Goal: Information Seeking & Learning: Learn about a topic

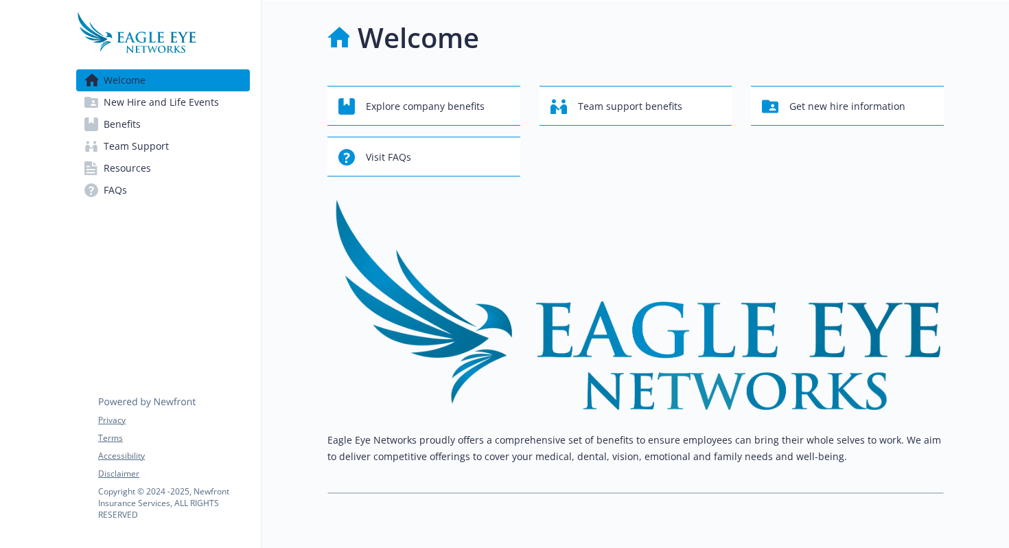
scroll to position [44, 0]
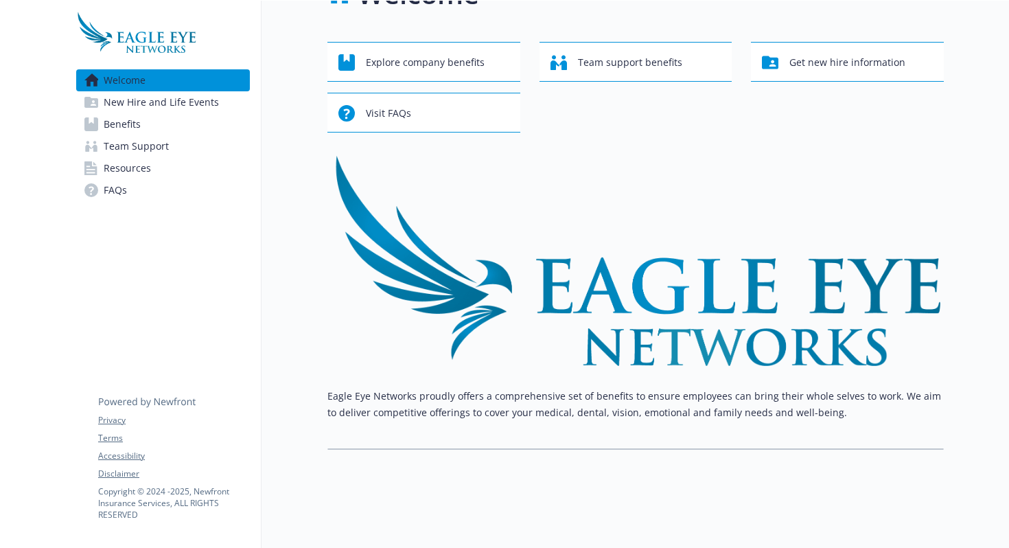
click at [154, 124] on link "Benefits" at bounding box center [163, 124] width 174 height 22
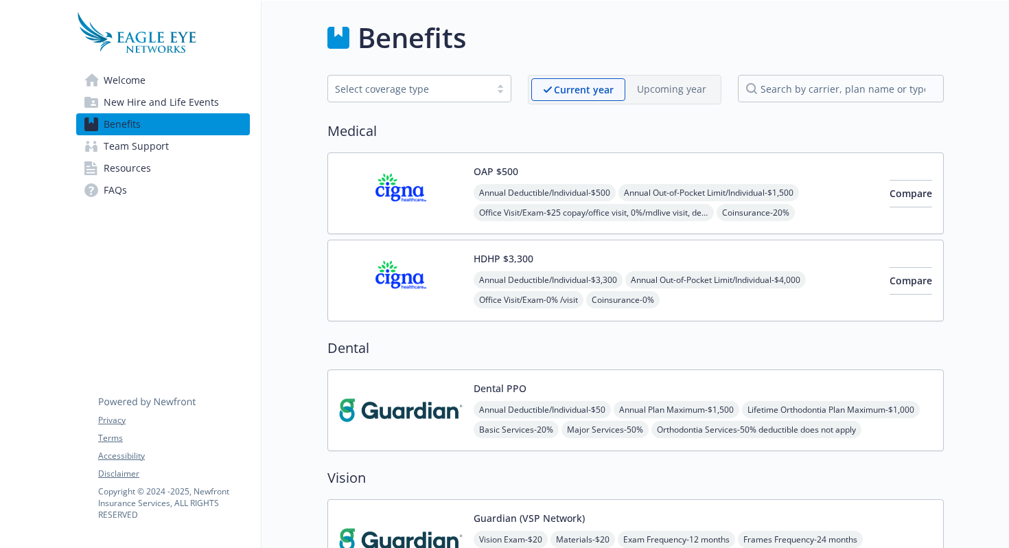
click at [441, 83] on div "Select coverage type" at bounding box center [409, 89] width 148 height 14
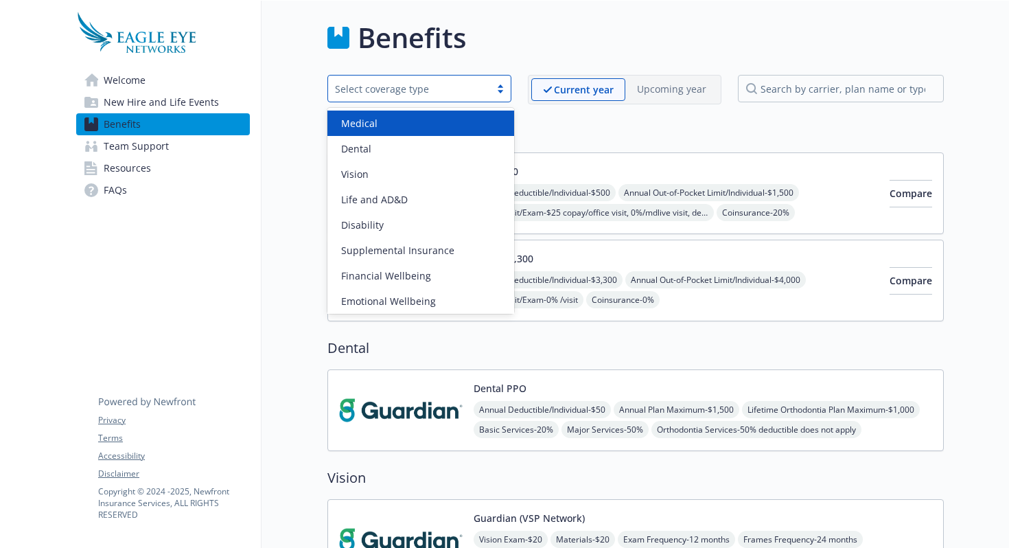
click at [441, 83] on div "Select coverage type" at bounding box center [409, 89] width 148 height 14
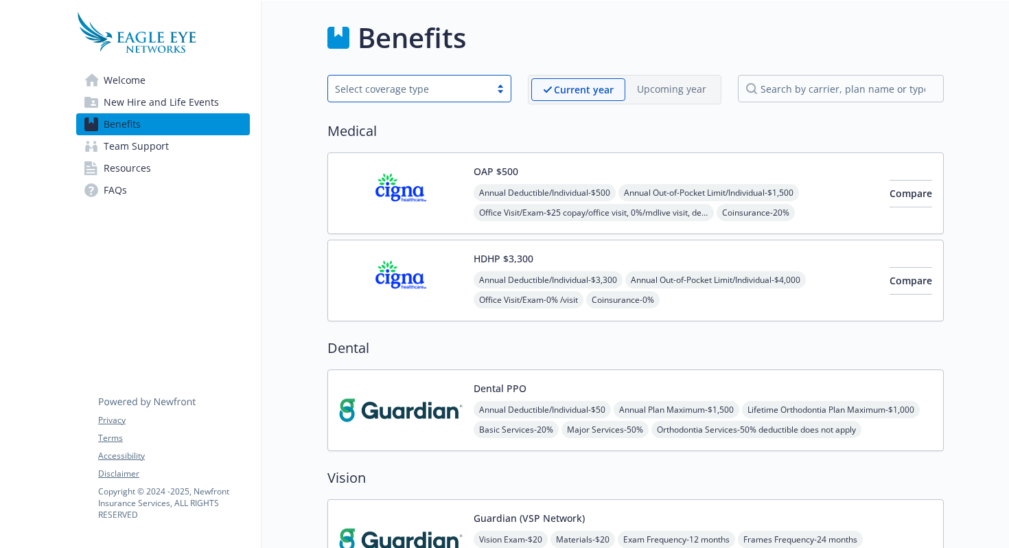
click at [166, 101] on span "New Hire and Life Events" at bounding box center [161, 102] width 115 height 22
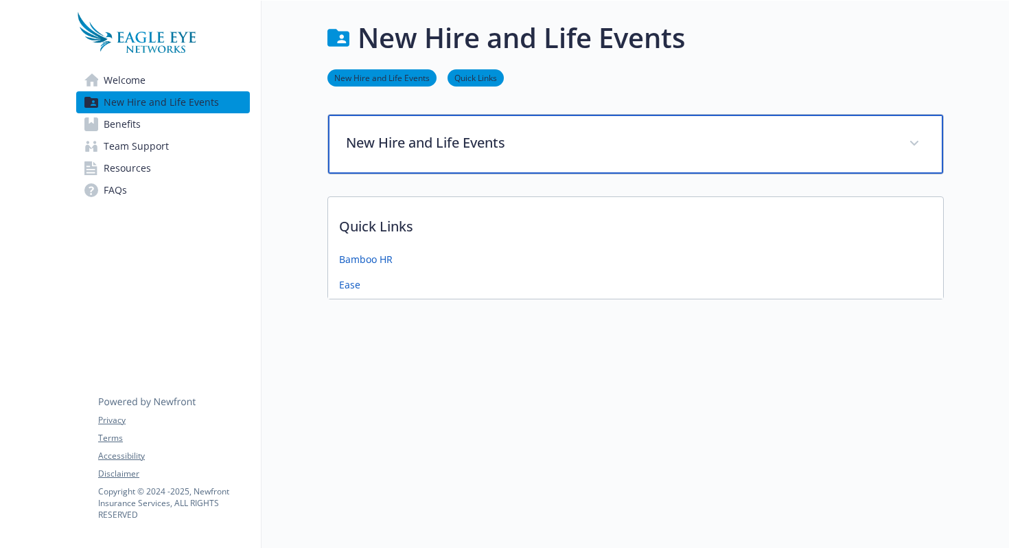
click at [442, 134] on p "New Hire and Life Events" at bounding box center [619, 142] width 546 height 21
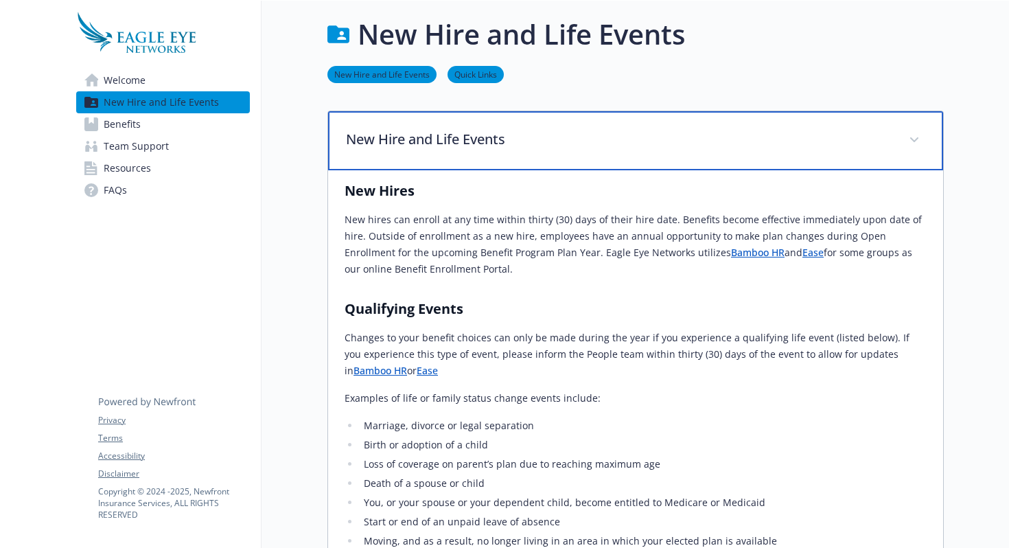
scroll to position [1, 0]
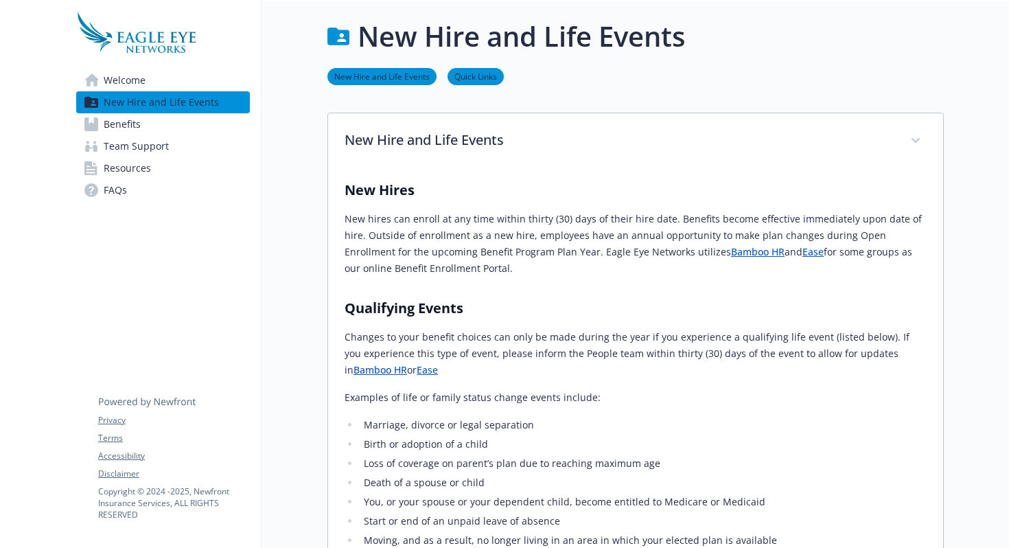
click at [152, 115] on link "Benefits" at bounding box center [163, 124] width 174 height 22
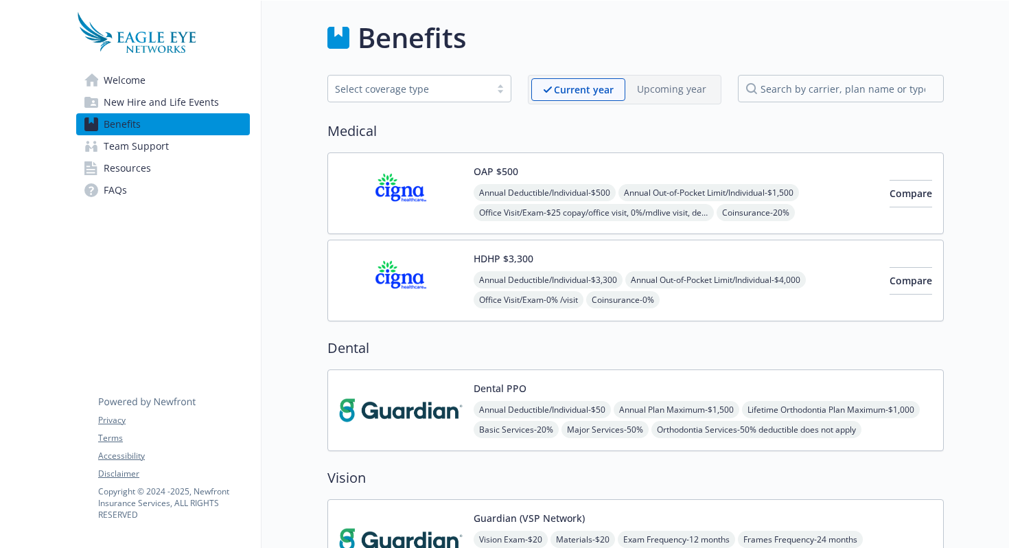
click at [181, 100] on span "New Hire and Life Events" at bounding box center [161, 102] width 115 height 22
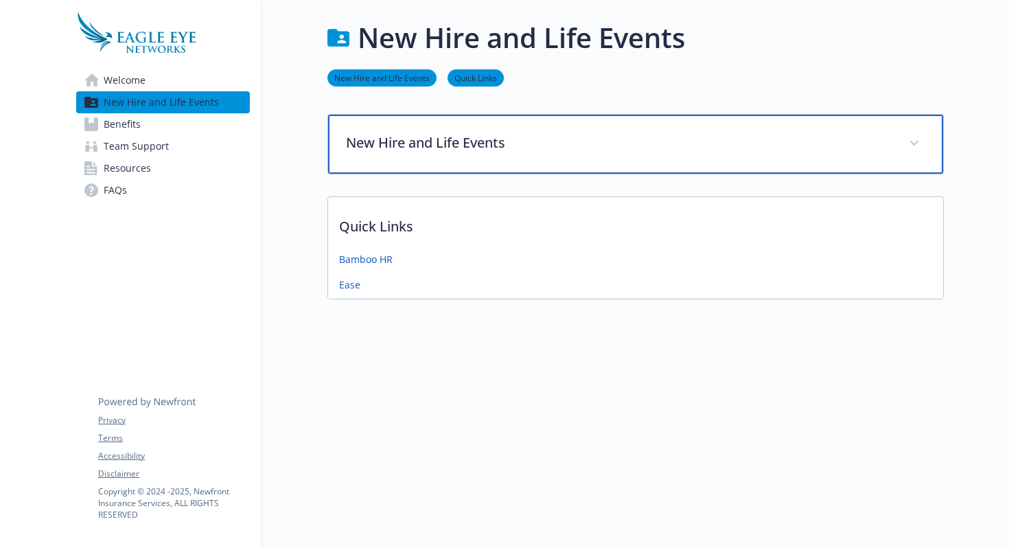
click at [435, 130] on div "New Hire and Life Events" at bounding box center [635, 144] width 615 height 59
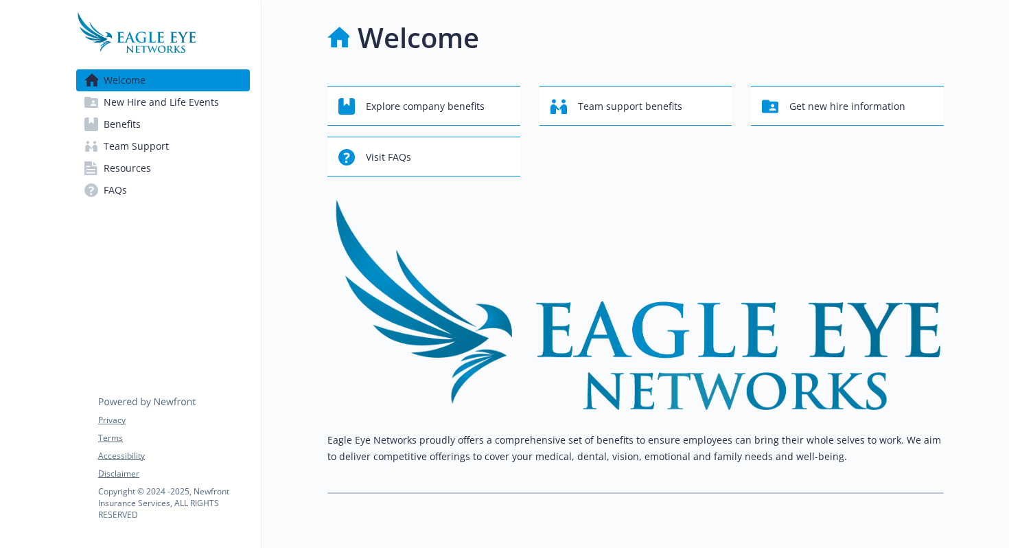
click at [170, 106] on span "New Hire and Life Events" at bounding box center [161, 102] width 115 height 22
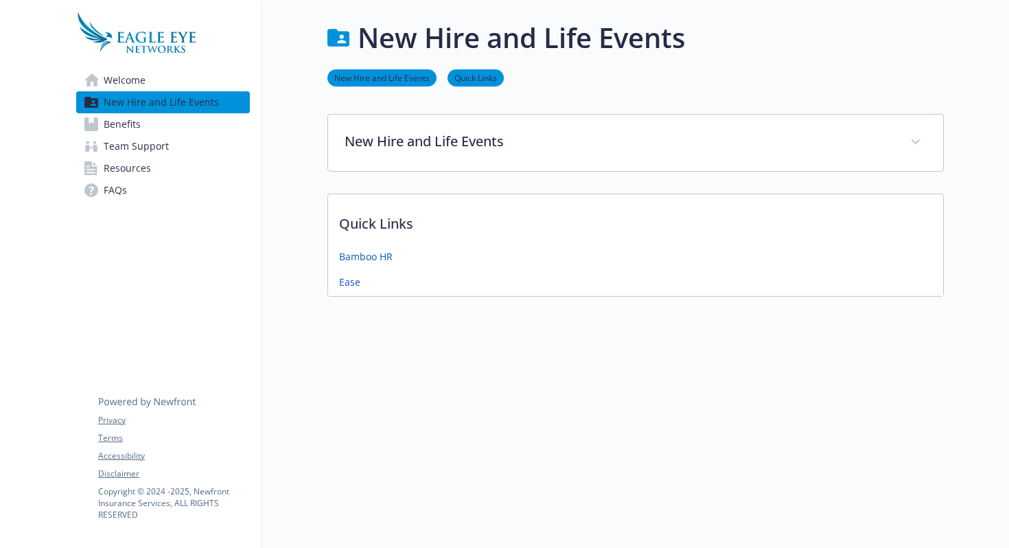
click at [183, 126] on link "Benefits" at bounding box center [163, 124] width 174 height 22
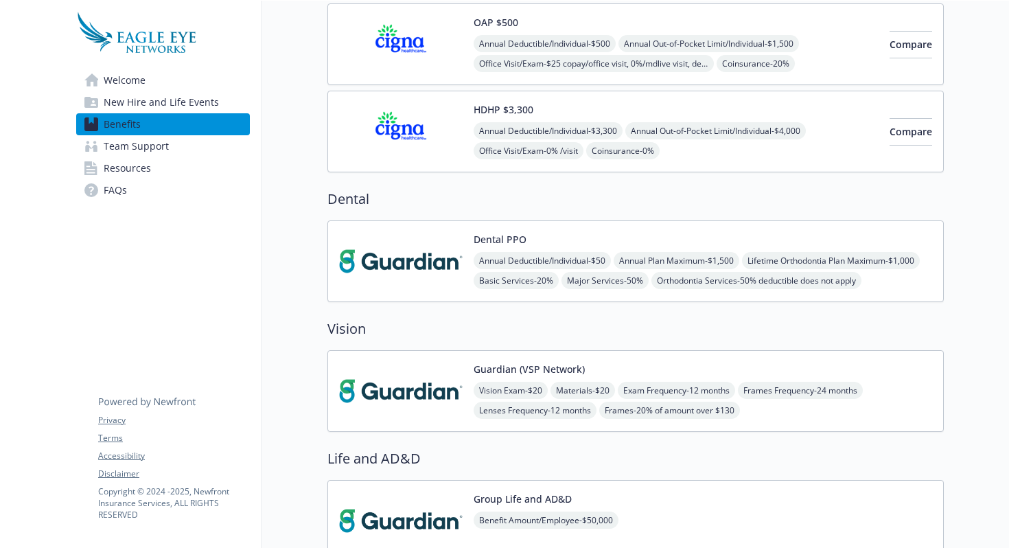
scroll to position [152, 0]
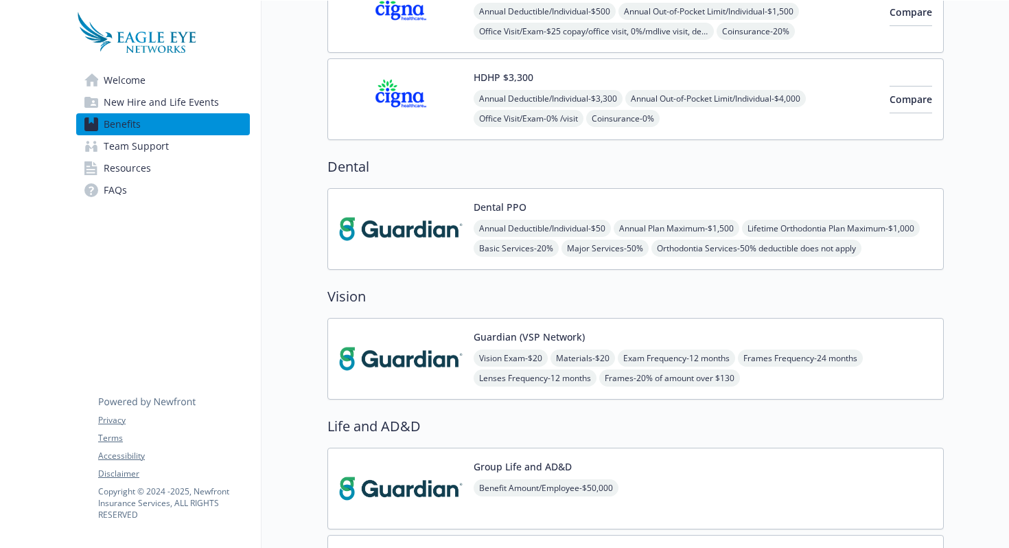
click at [421, 224] on img at bounding box center [401, 229] width 124 height 58
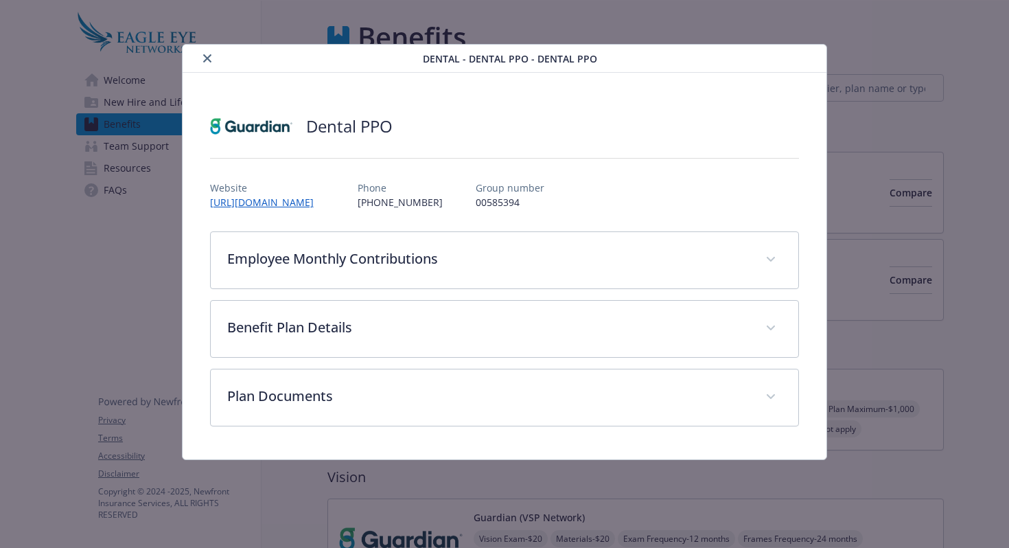
scroll to position [181, 0]
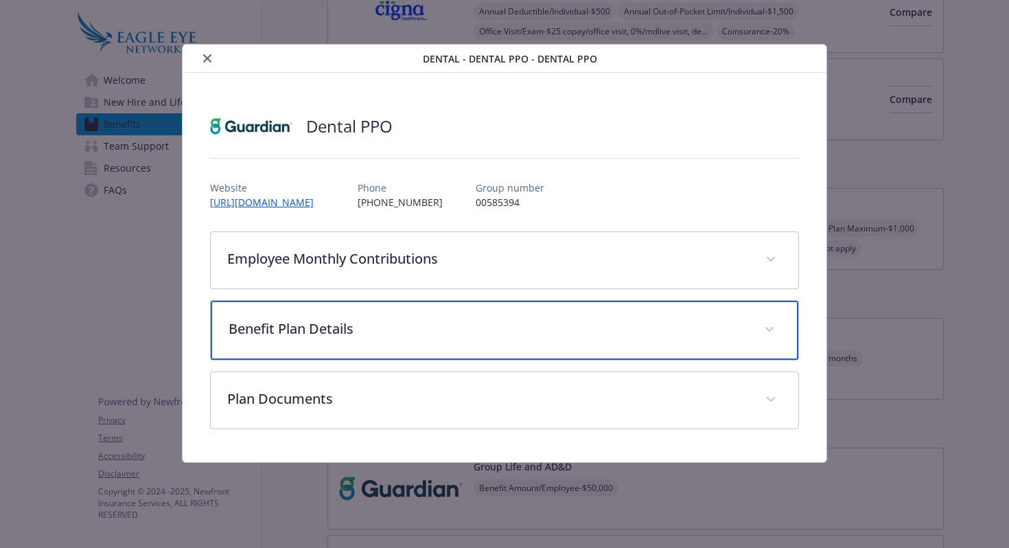
click at [546, 349] on div "Benefit Plan Details" at bounding box center [505, 330] width 588 height 59
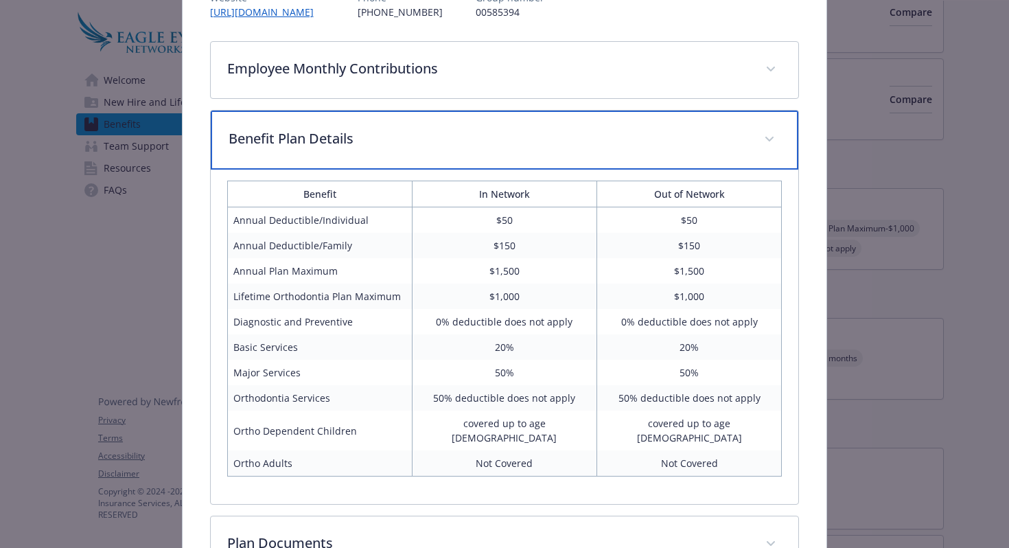
scroll to position [279, 0]
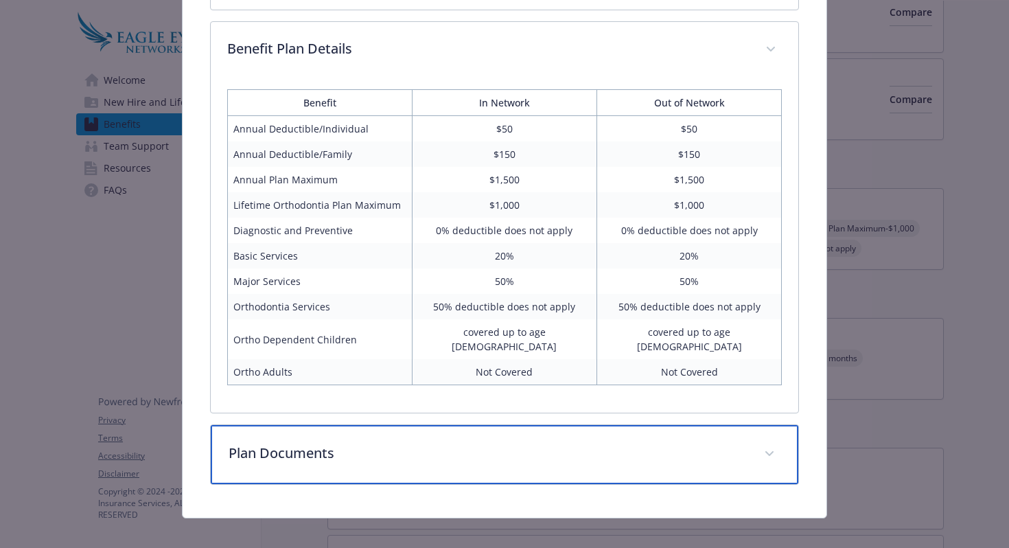
click at [529, 443] on p "Plan Documents" at bounding box center [489, 453] width 520 height 21
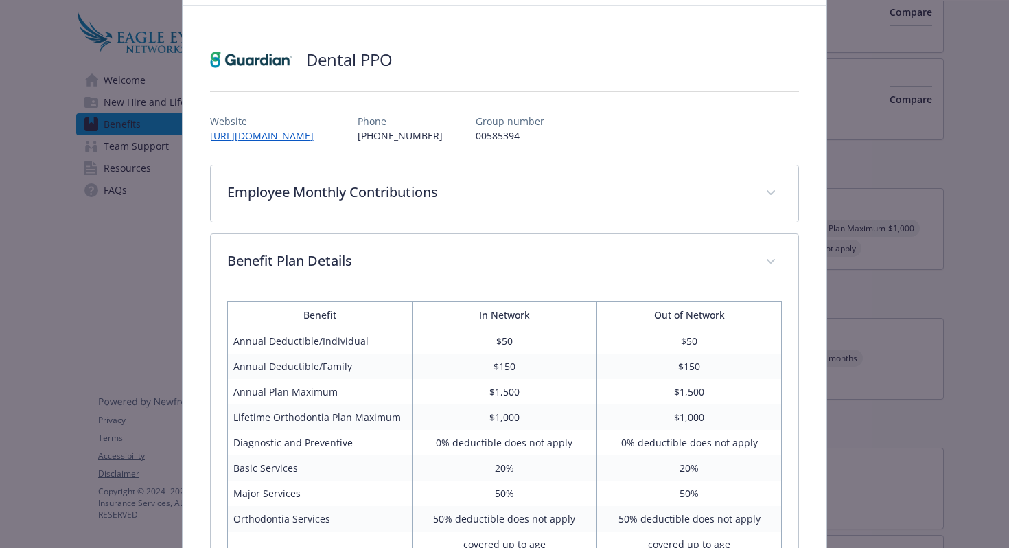
scroll to position [21, 0]
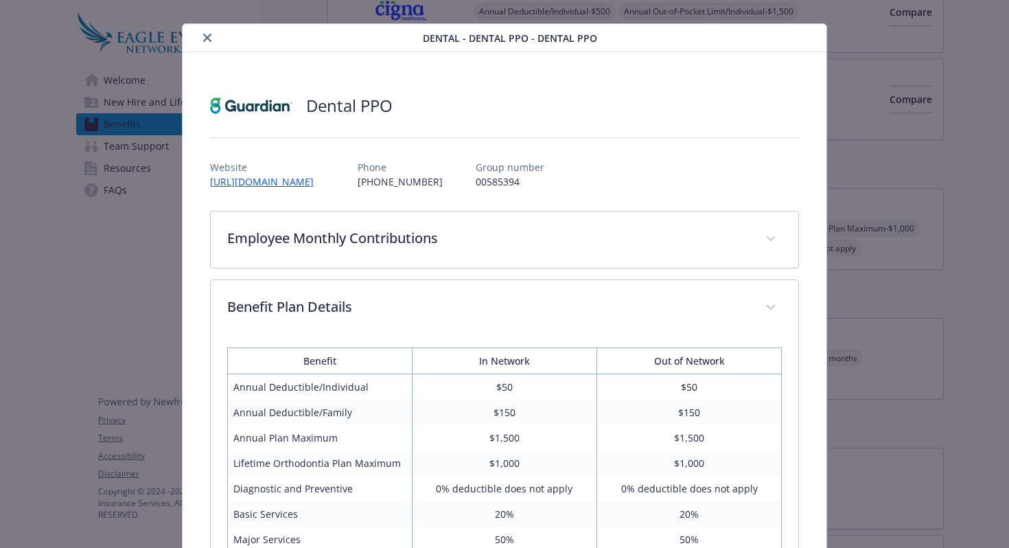
click at [630, 268] on div "Employee Monthly Contributions Employee Only $3 Employee and Spouse $15 Employe…" at bounding box center [505, 240] width 590 height 58
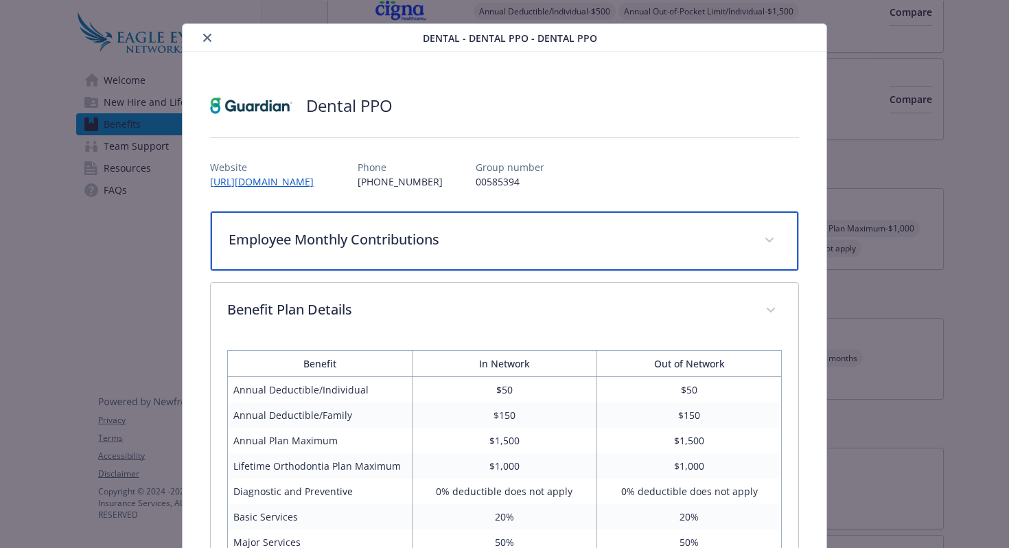
click at [623, 242] on p "Employee Monthly Contributions" at bounding box center [489, 239] width 520 height 21
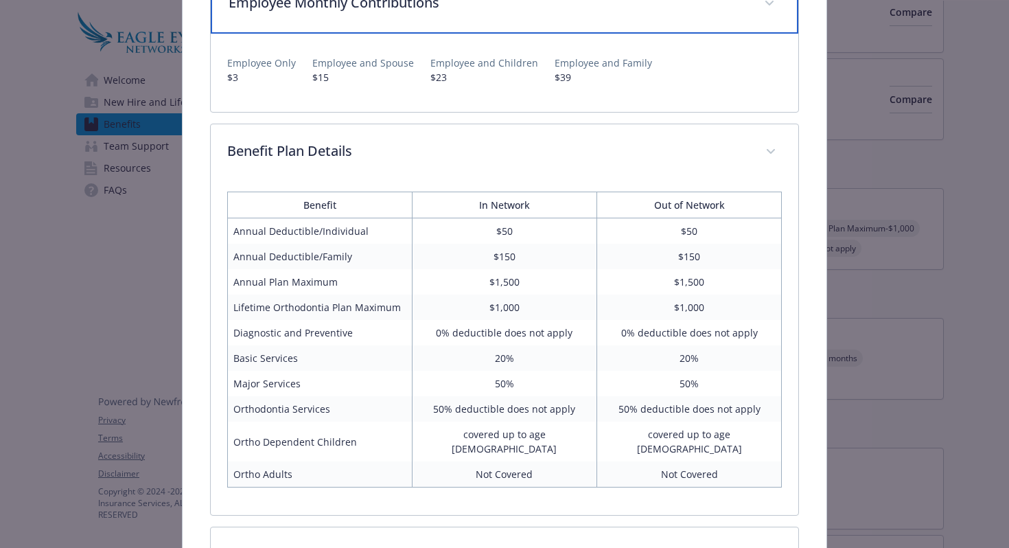
scroll to position [544, 0]
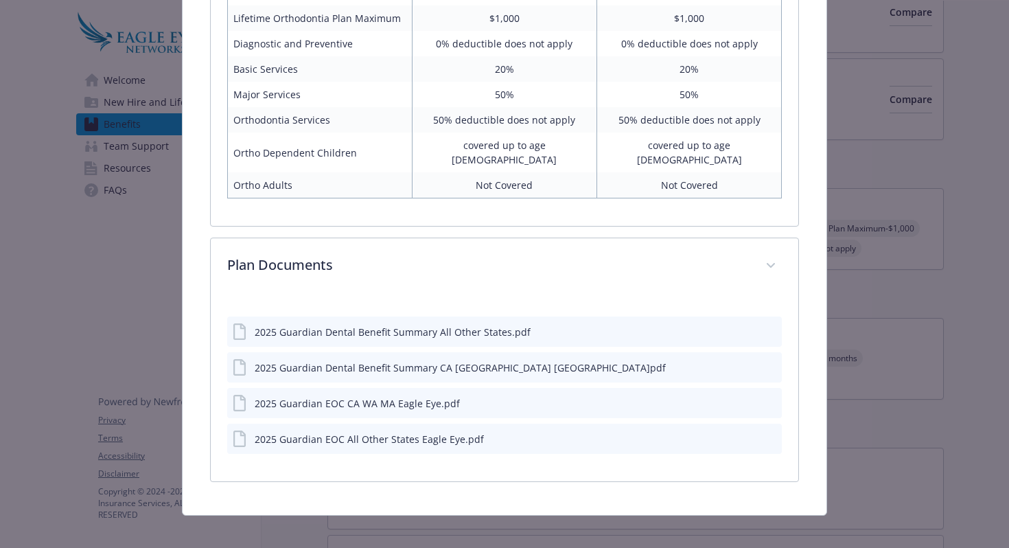
click at [604, 320] on div "2025 Guardian Dental Benefit Summary All Other States.pdf" at bounding box center [504, 331] width 555 height 30
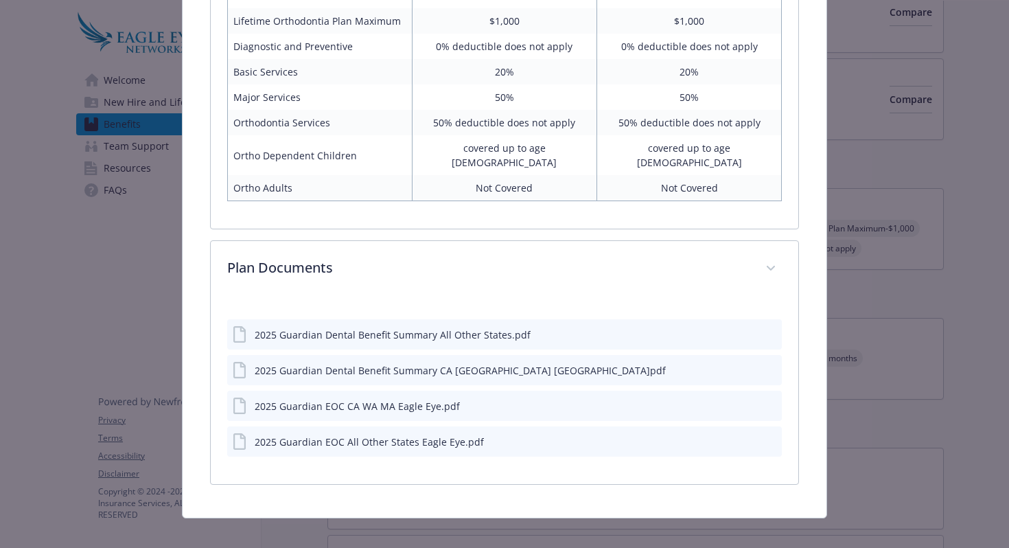
click at [473, 363] on div "2025 Guardian Dental Benefit Summary CA [GEOGRAPHIC_DATA] [GEOGRAPHIC_DATA]pdf" at bounding box center [460, 370] width 411 height 14
click at [664, 428] on div "2025 Guardian EOC All Other States Eagle Eye.pdf" at bounding box center [504, 441] width 555 height 30
click at [442, 434] on div "2025 Guardian EOC All Other States Eagle Eye.pdf" at bounding box center [369, 441] width 229 height 14
click at [748, 328] on icon "download file" at bounding box center [746, 333] width 11 height 11
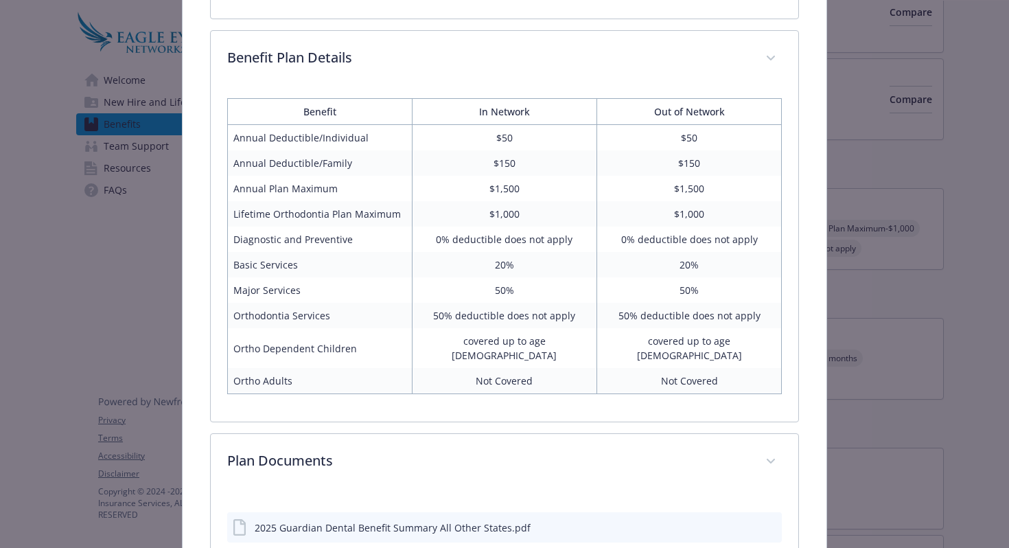
scroll to position [0, 0]
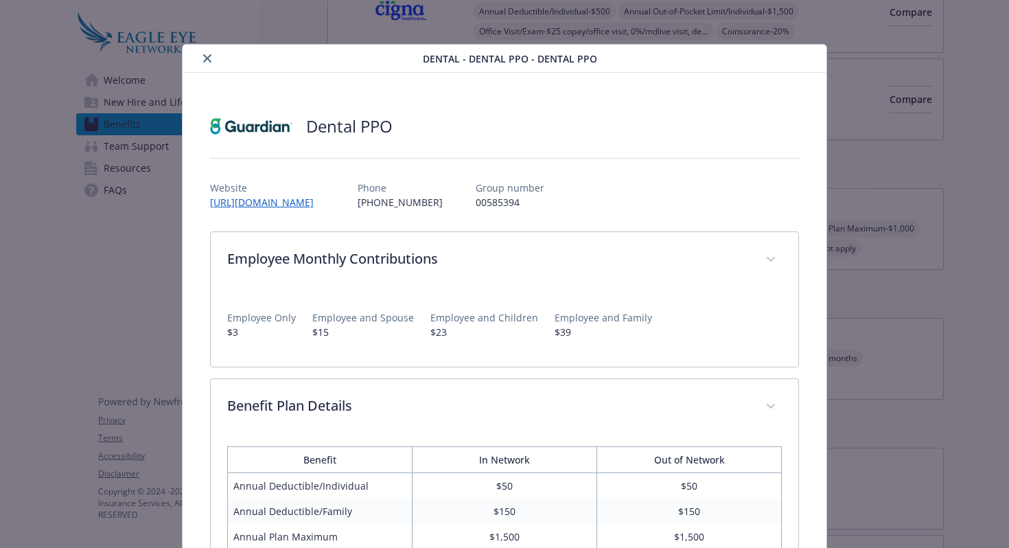
click at [205, 60] on icon "close" at bounding box center [207, 58] width 8 height 8
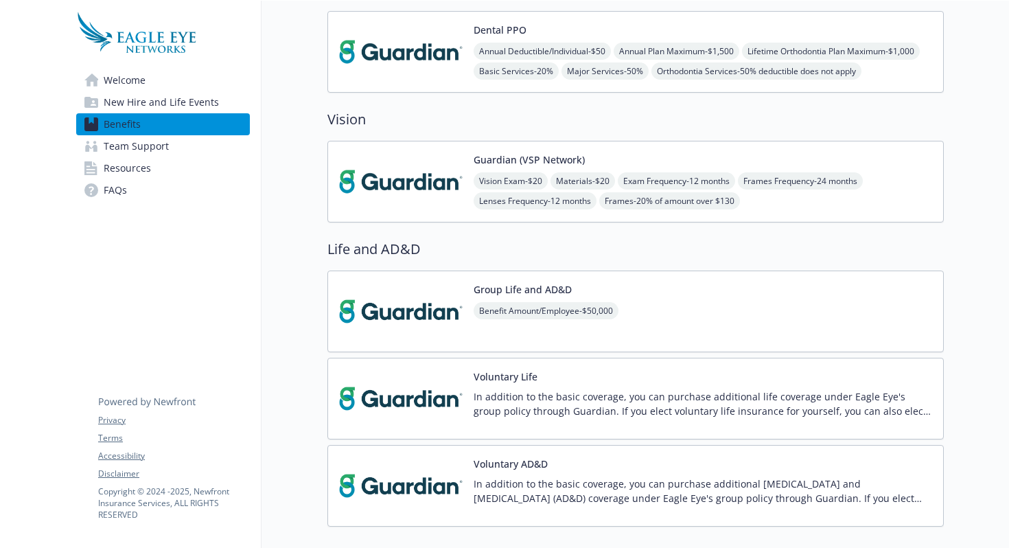
scroll to position [340, 0]
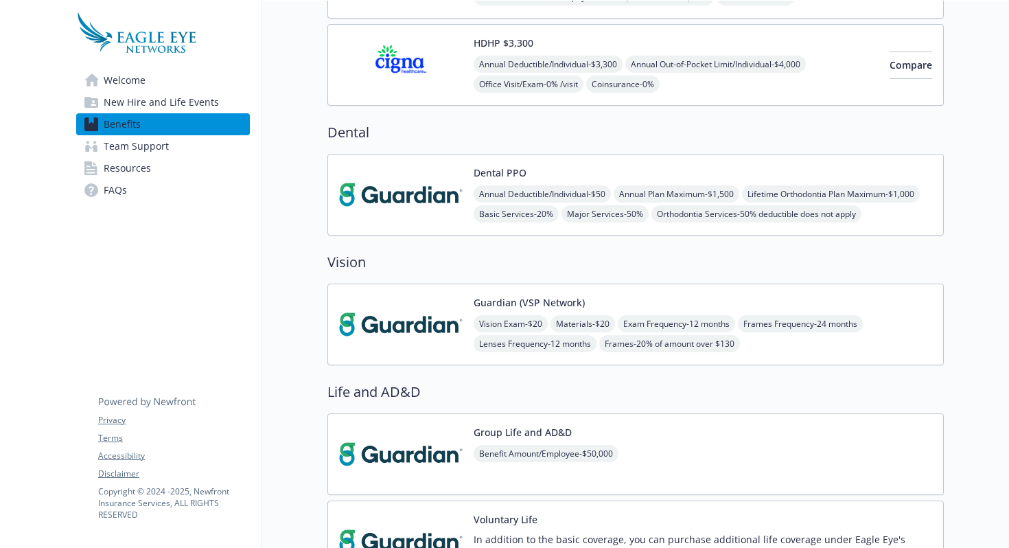
click at [415, 336] on img at bounding box center [401, 324] width 124 height 58
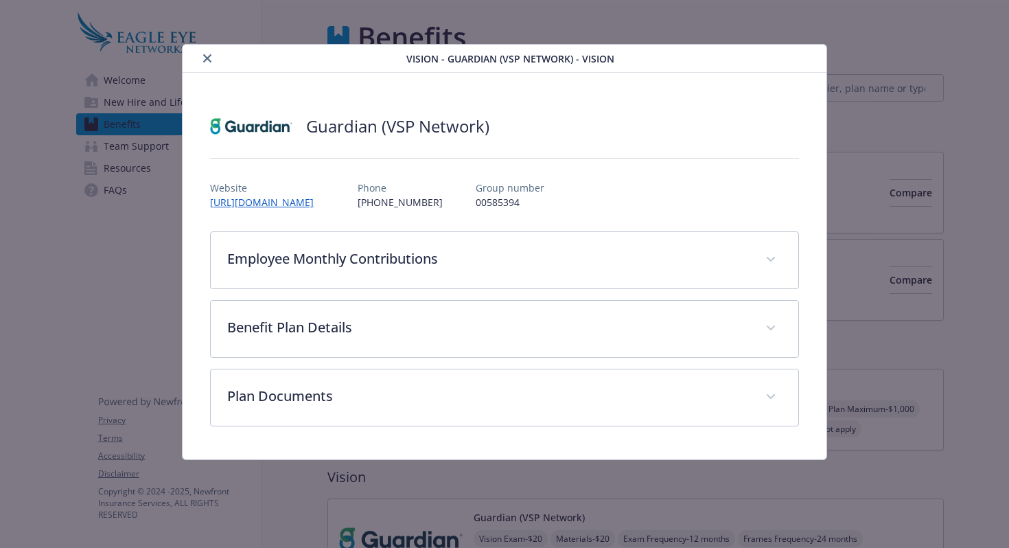
scroll to position [216, 0]
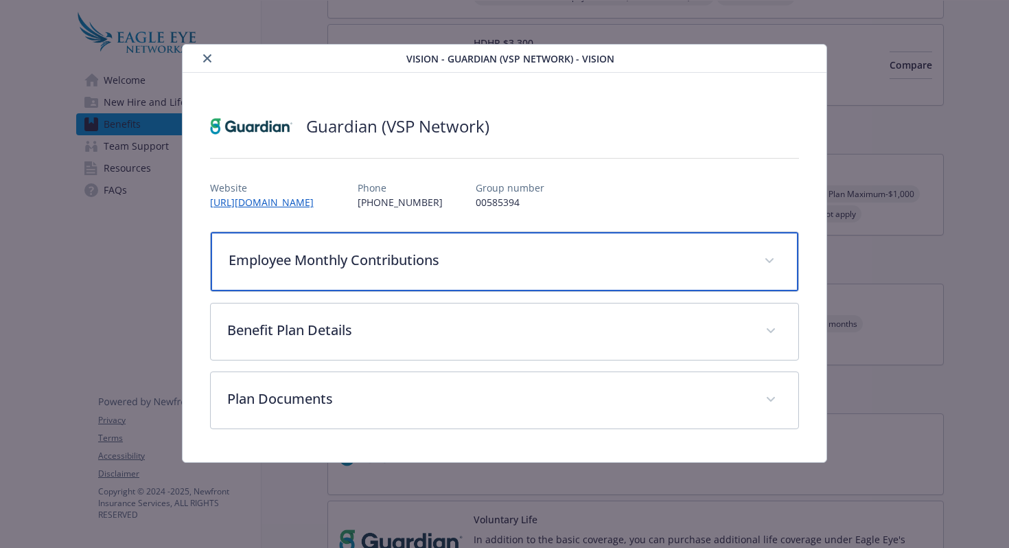
click at [465, 266] on p "Employee Monthly Contributions" at bounding box center [489, 260] width 520 height 21
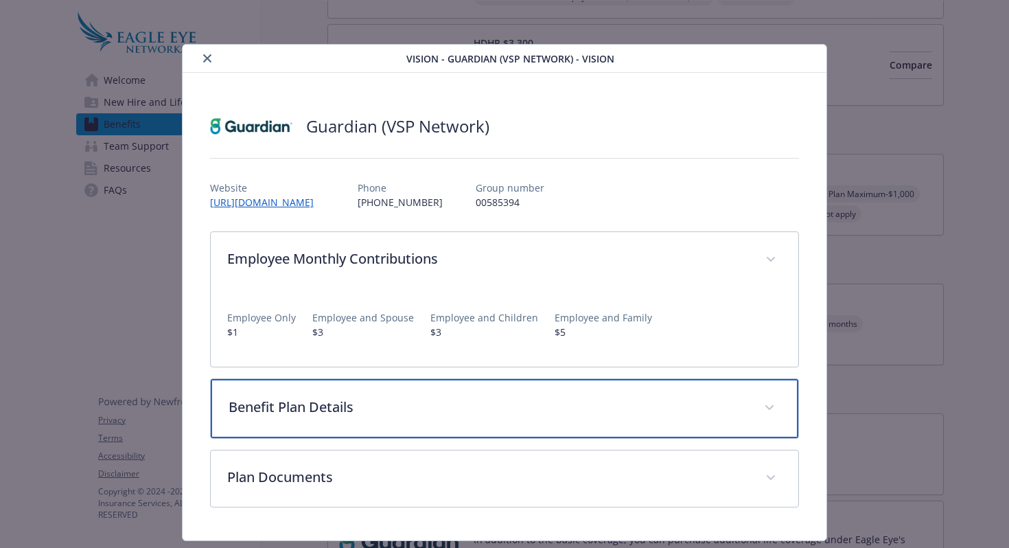
click at [582, 386] on div "Benefit Plan Details" at bounding box center [505, 408] width 588 height 59
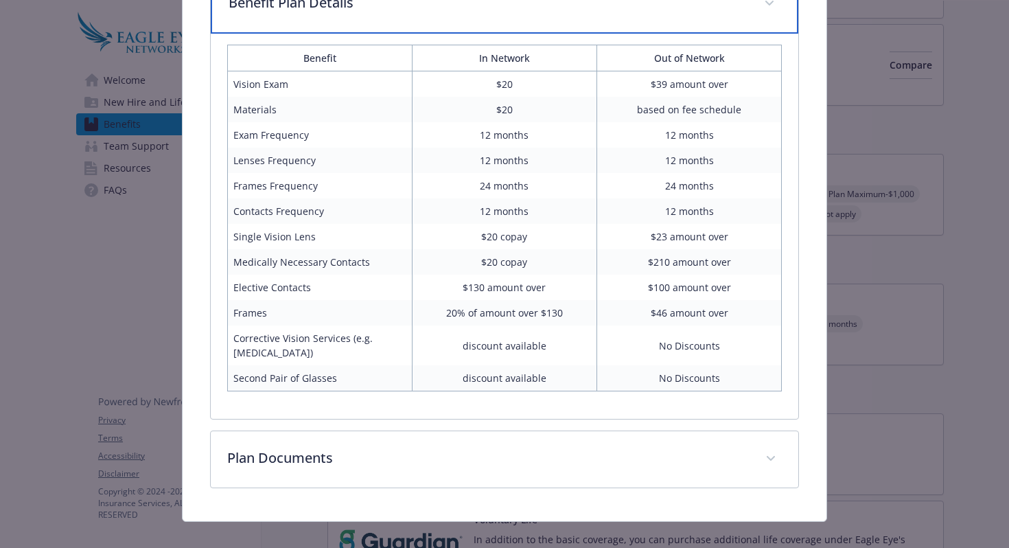
scroll to position [422, 0]
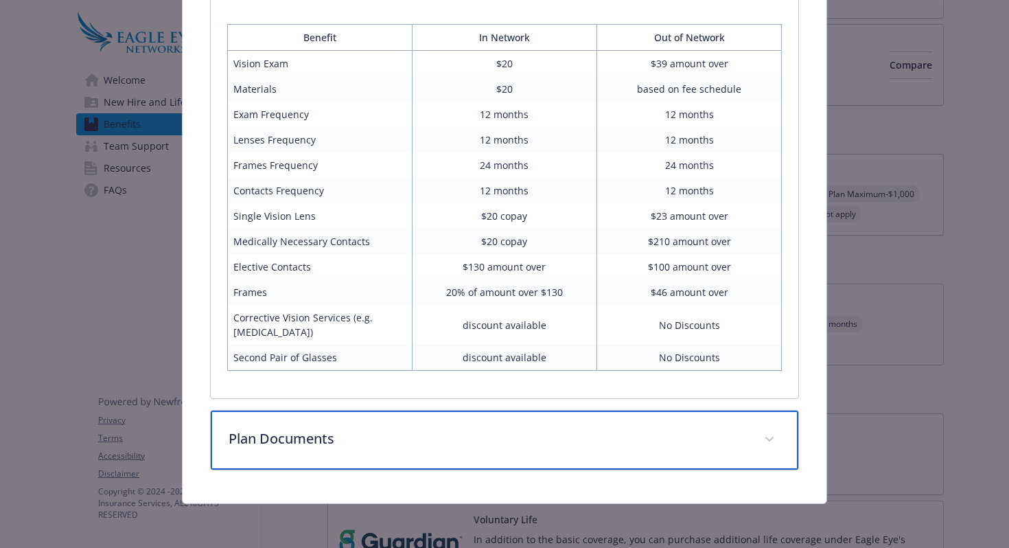
click at [534, 451] on div "Plan Documents" at bounding box center [505, 439] width 588 height 59
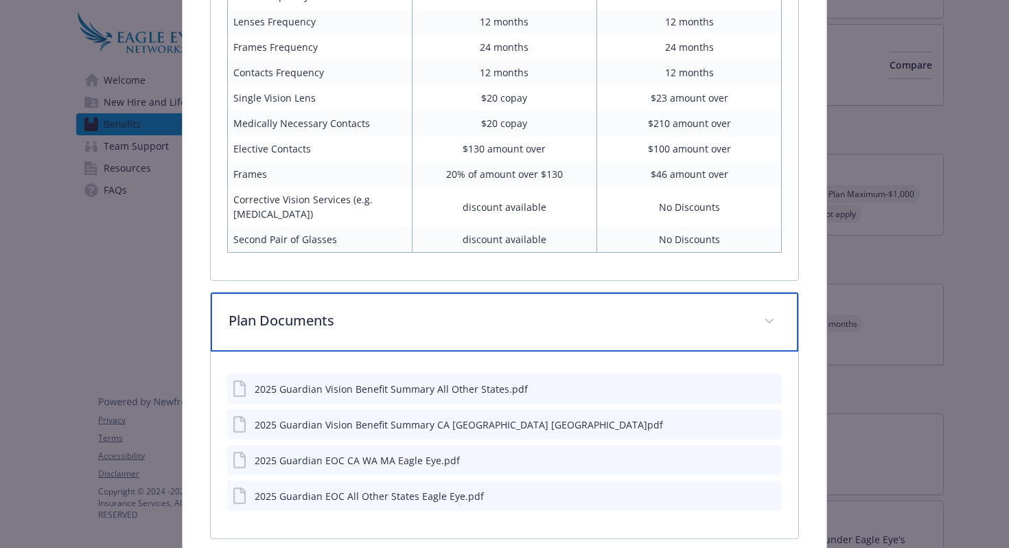
scroll to position [0, 0]
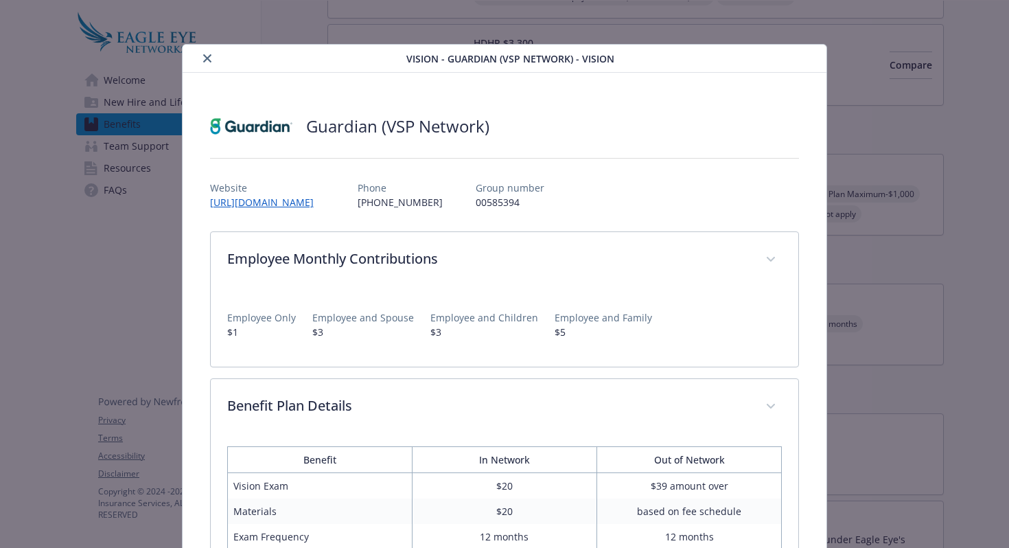
click at [207, 52] on button "close" at bounding box center [207, 58] width 16 height 16
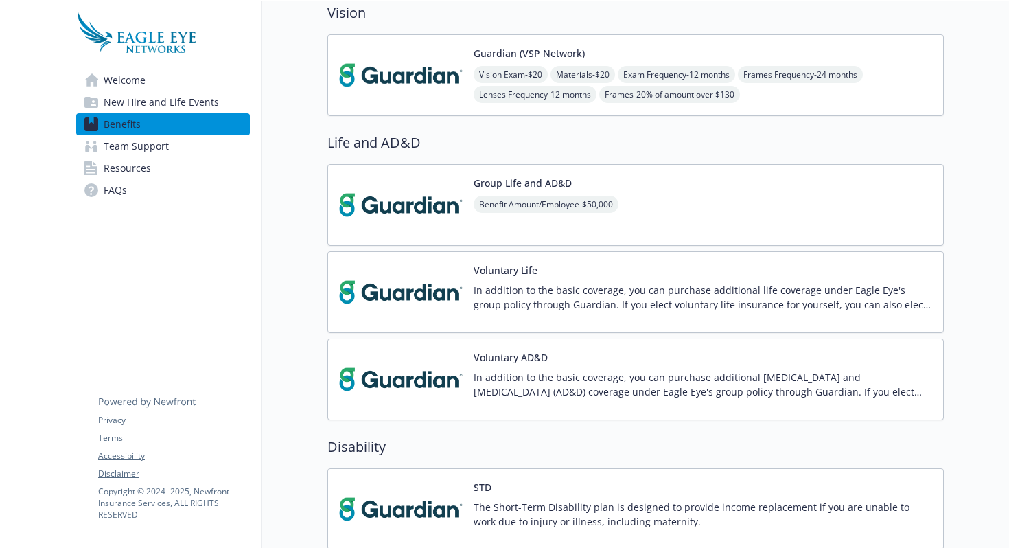
scroll to position [513, 0]
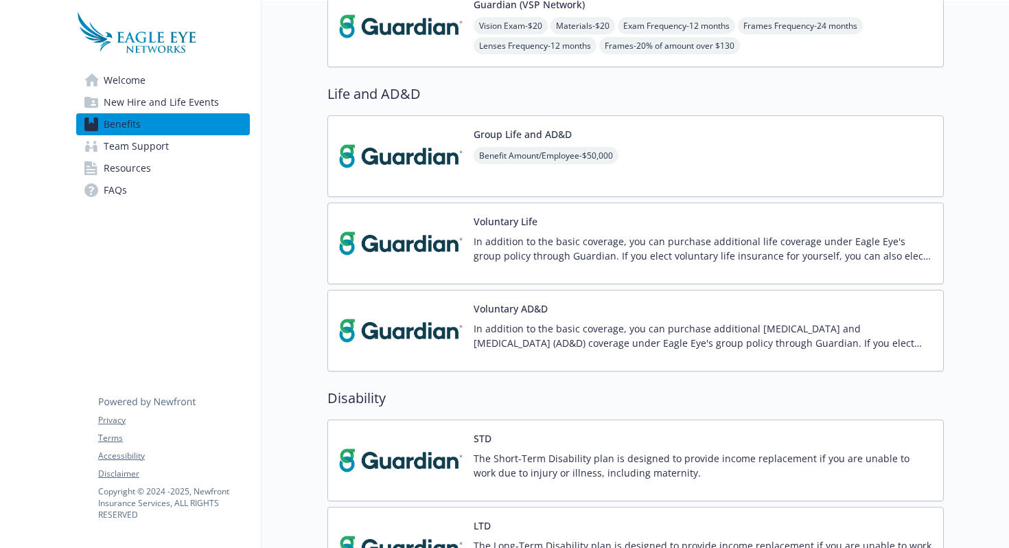
click at [568, 354] on div "In addition to the basic coverage, you can purchase additional [MEDICAL_DATA] a…" at bounding box center [703, 340] width 458 height 38
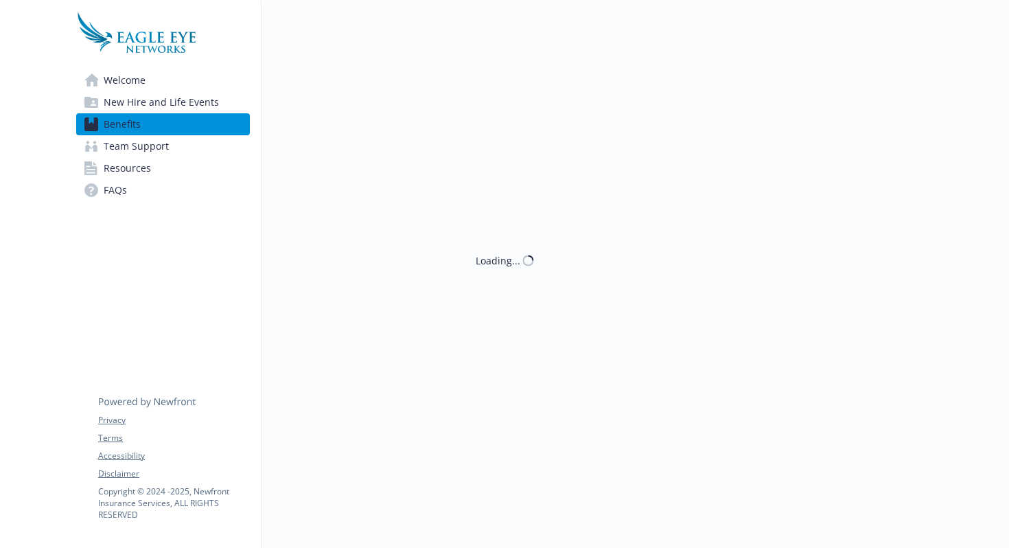
scroll to position [513, 0]
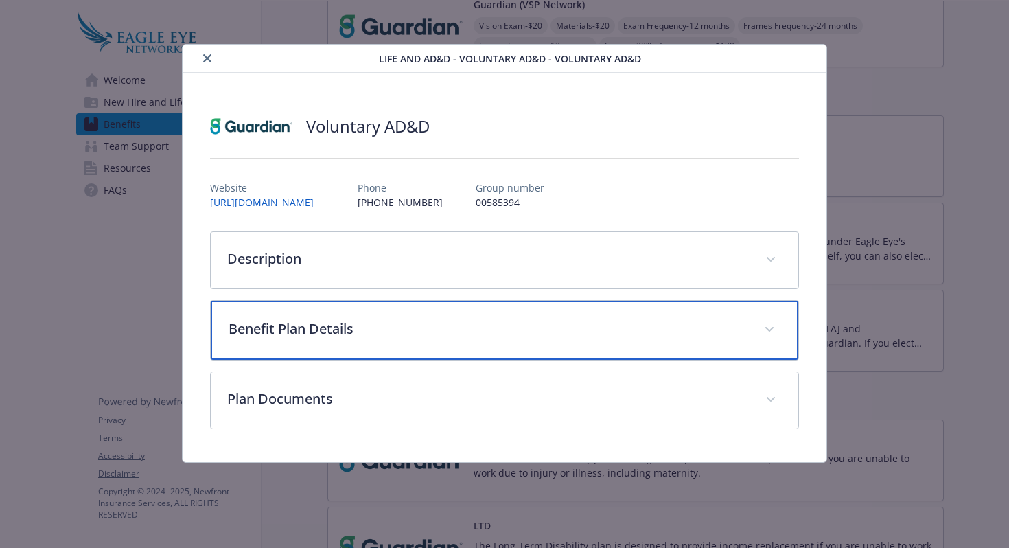
click at [519, 346] on div "Benefit Plan Details" at bounding box center [505, 330] width 588 height 59
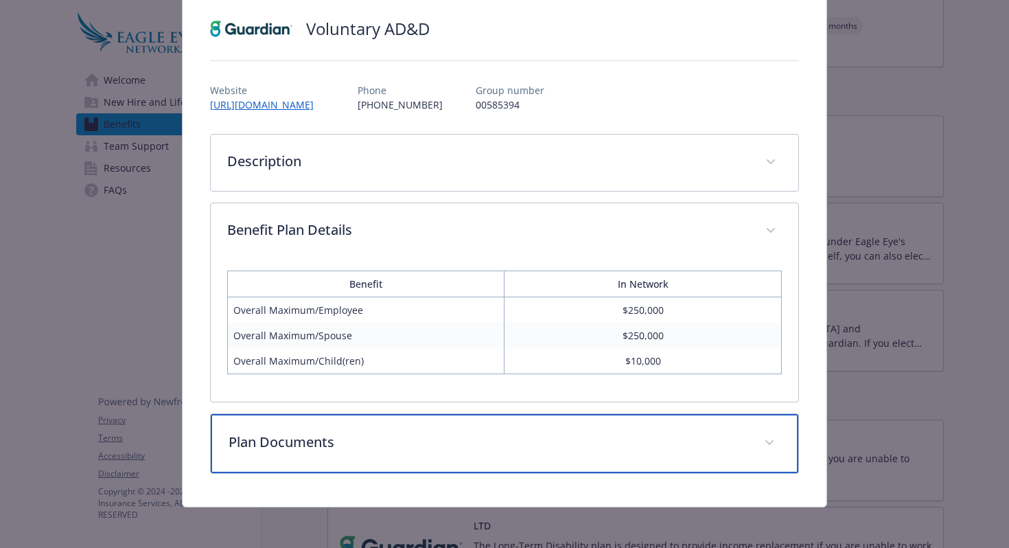
click at [514, 442] on p "Plan Documents" at bounding box center [489, 442] width 520 height 21
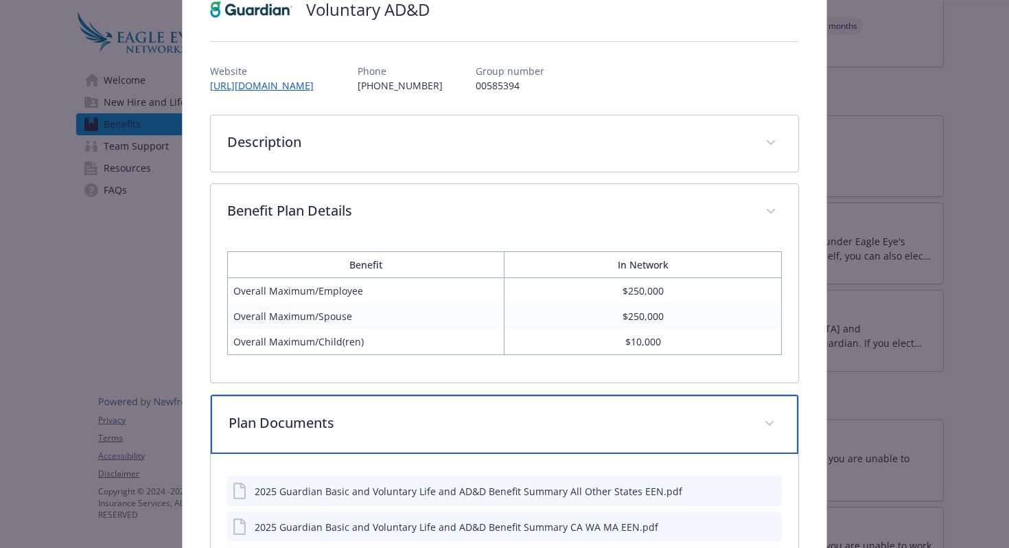
scroll to position [114, 0]
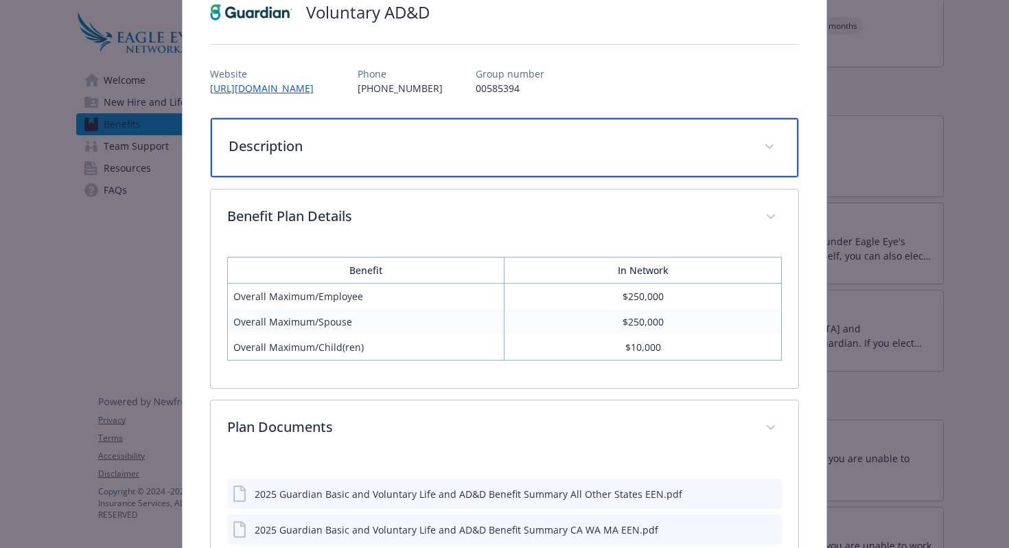
click at [531, 165] on div "Description" at bounding box center [505, 147] width 588 height 59
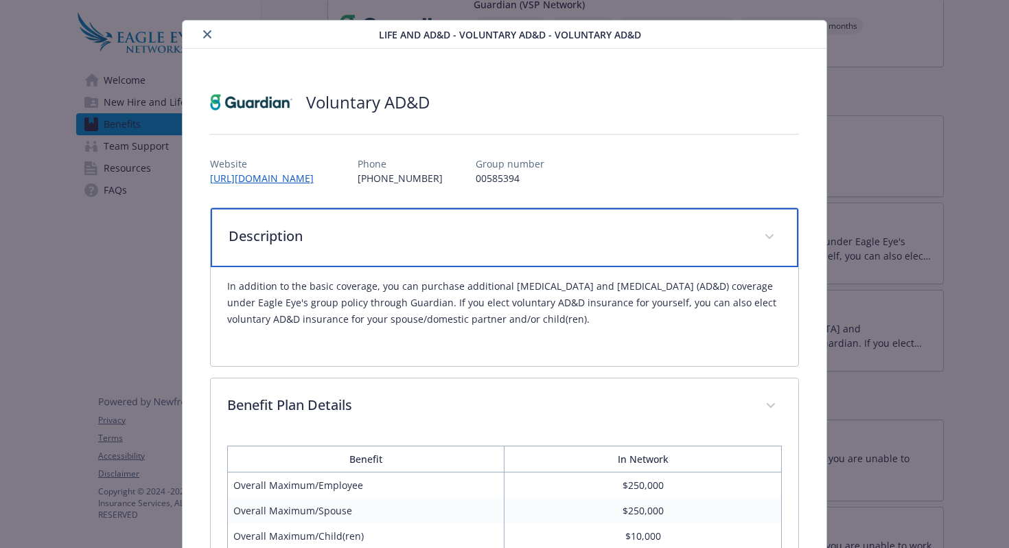
scroll to position [0, 0]
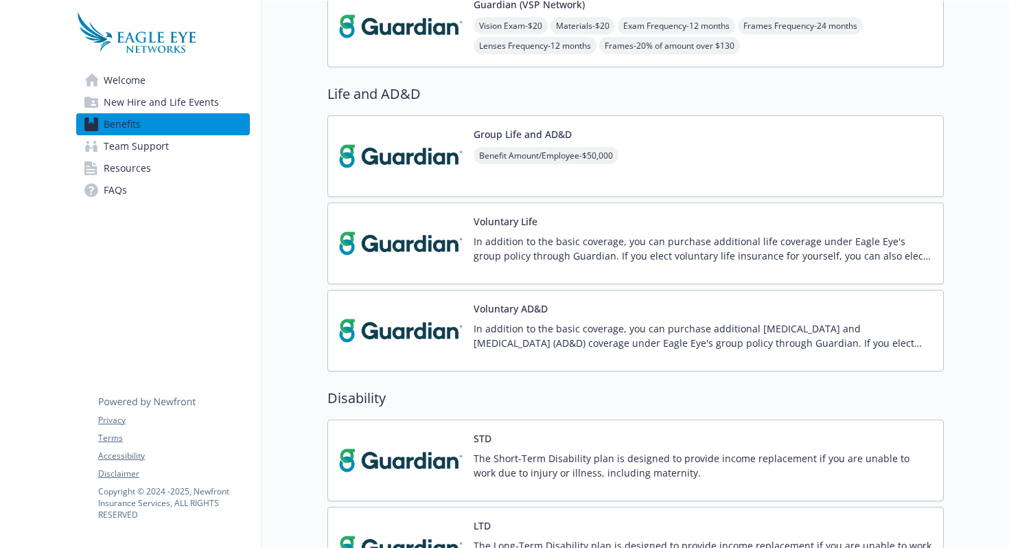
click at [497, 223] on button "Voluntary Life" at bounding box center [506, 221] width 64 height 14
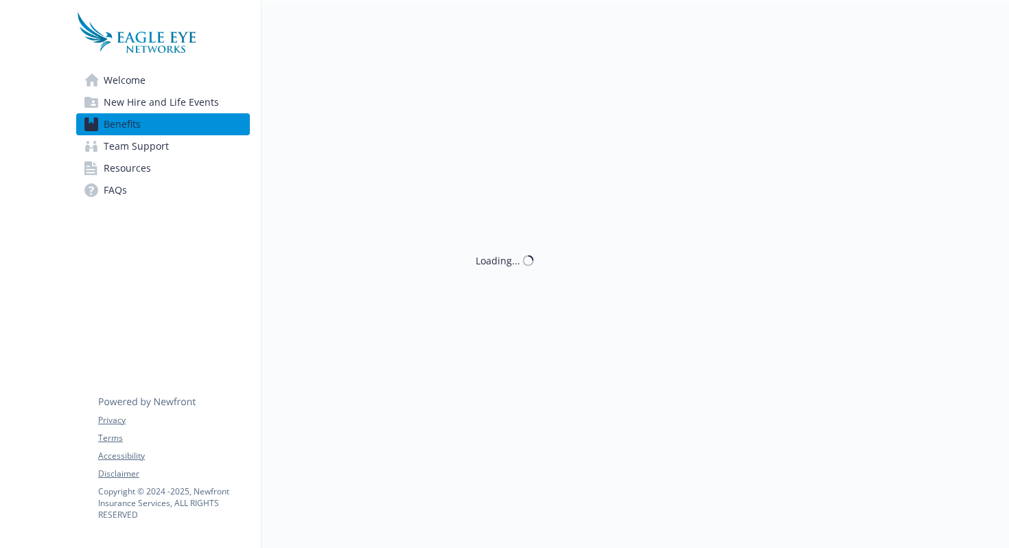
scroll to position [513, 0]
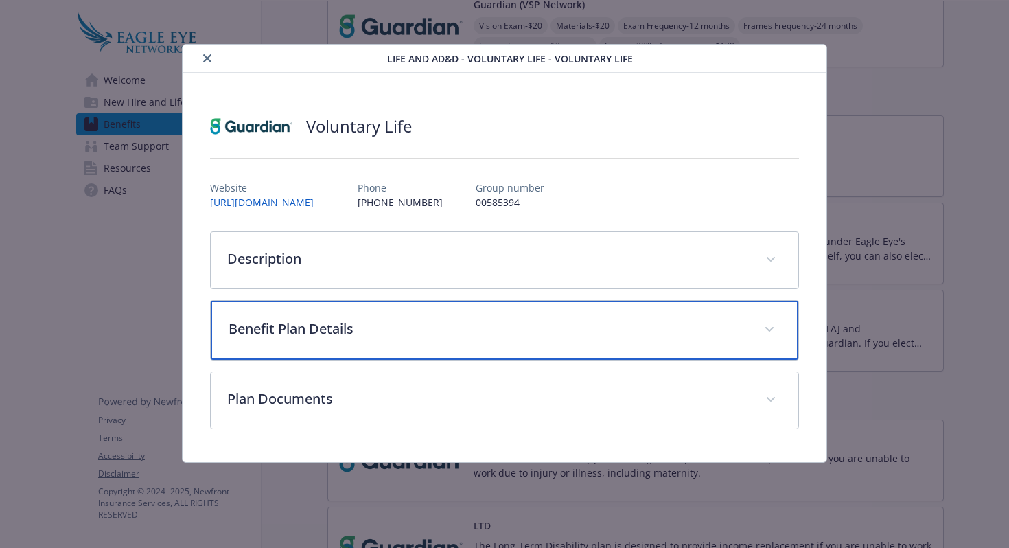
click at [512, 338] on div "Benefit Plan Details" at bounding box center [505, 330] width 588 height 59
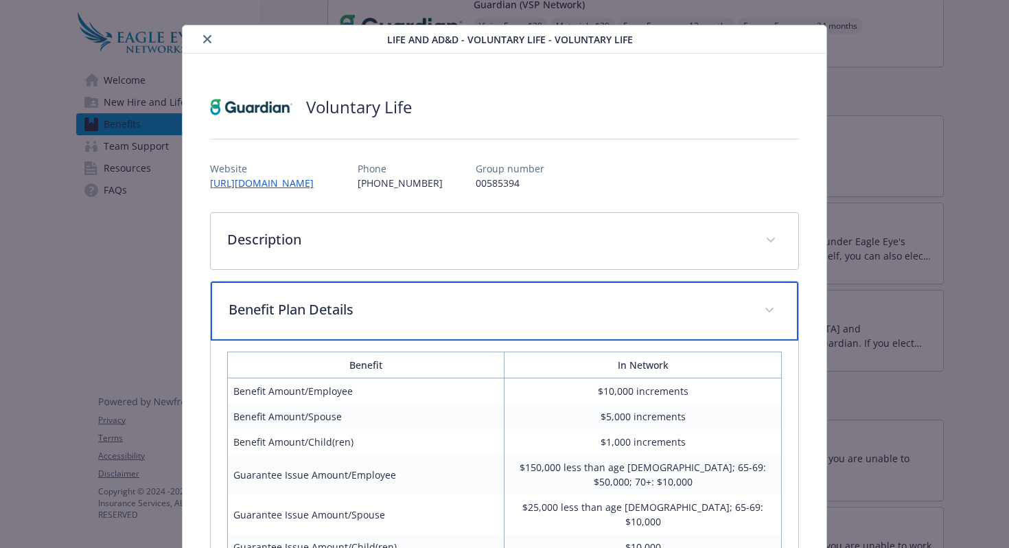
scroll to position [22, 0]
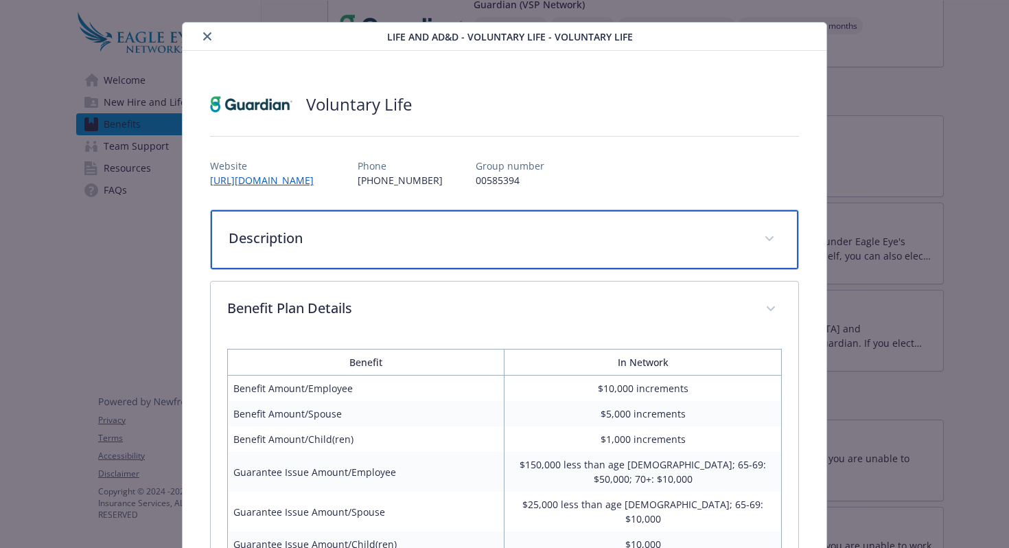
click at [528, 242] on p "Description" at bounding box center [489, 238] width 520 height 21
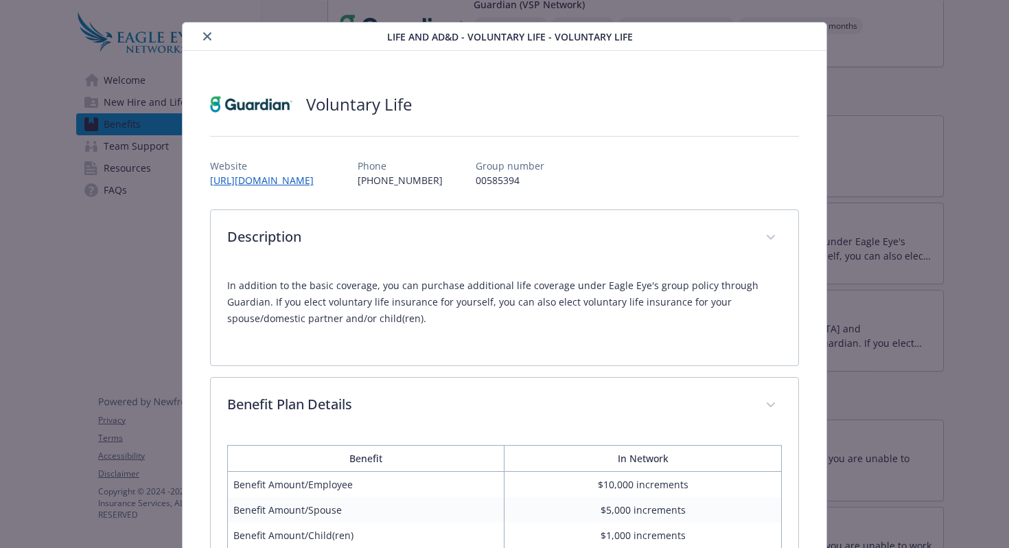
click at [208, 32] on icon "close" at bounding box center [207, 36] width 8 height 8
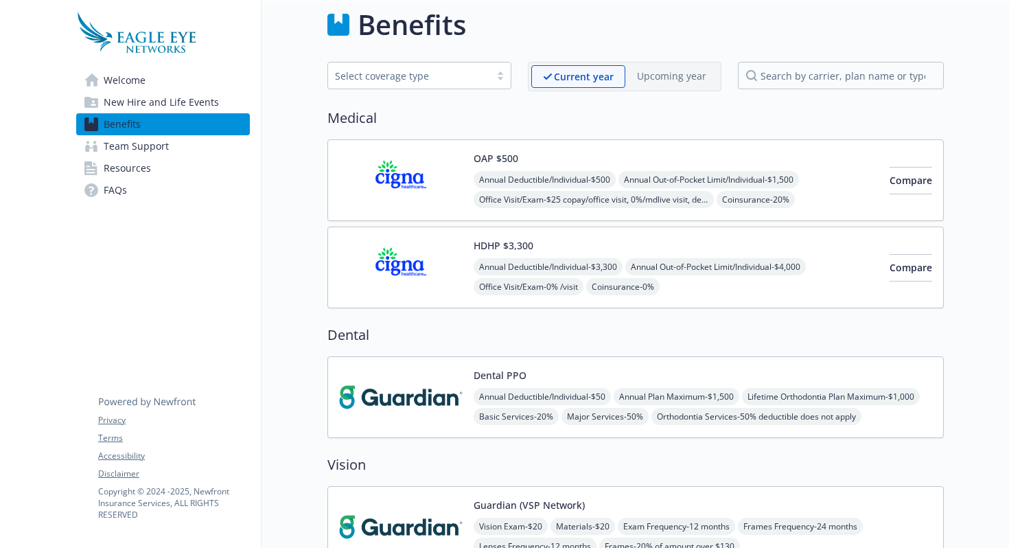
scroll to position [1, 0]
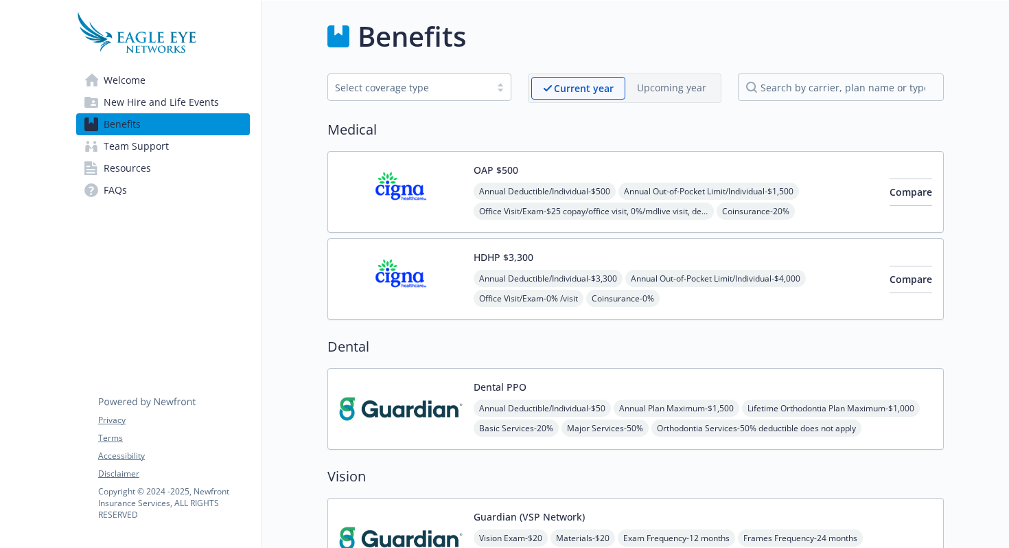
click at [780, 299] on div "Annual Deductible/Individual - $3,300 Annual Out-of-Pocket Limit/Individual - $…" at bounding box center [676, 328] width 405 height 117
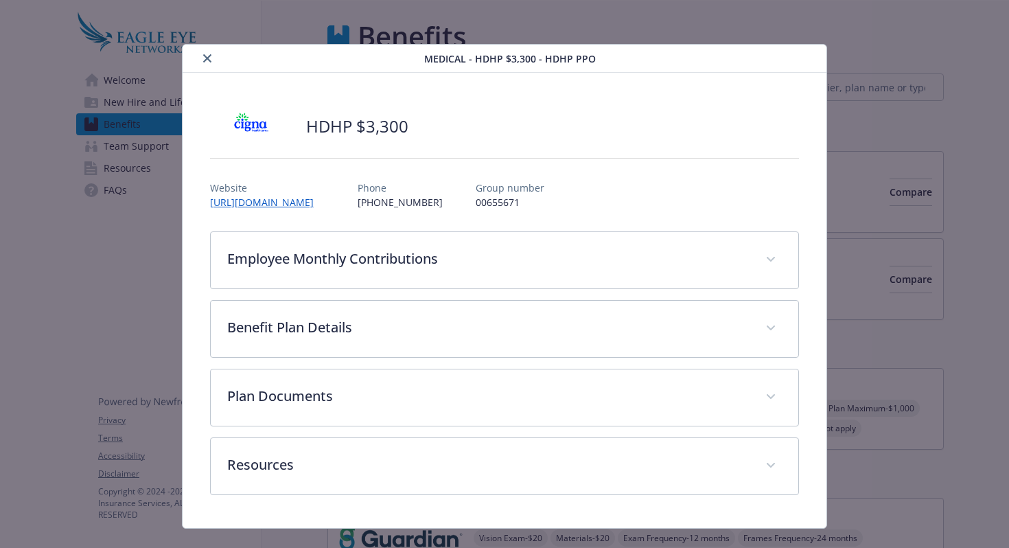
scroll to position [25, 0]
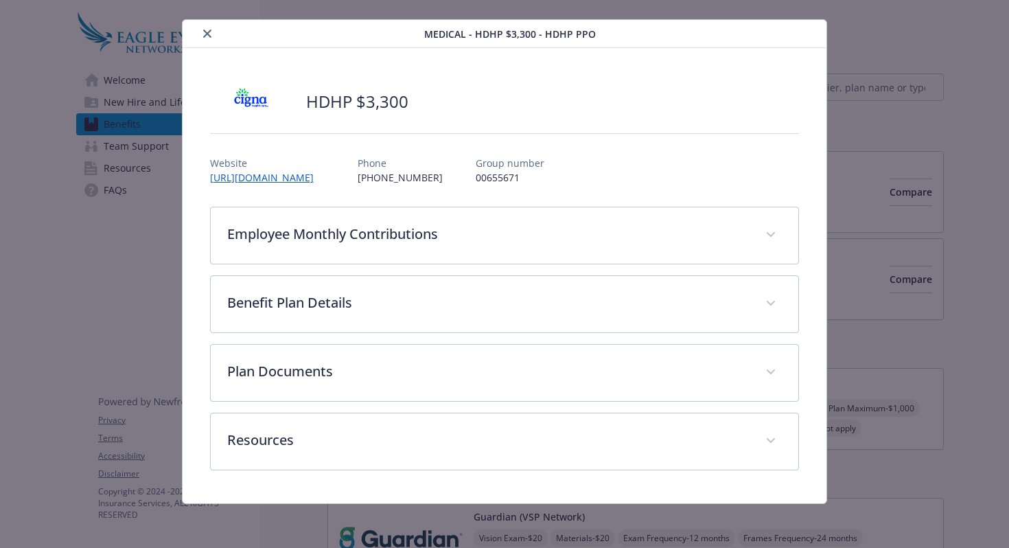
click at [518, 402] on div "Employee Monthly Contributions Employee Only $92 Employee and Spouse $363 Emplo…" at bounding box center [505, 339] width 590 height 264
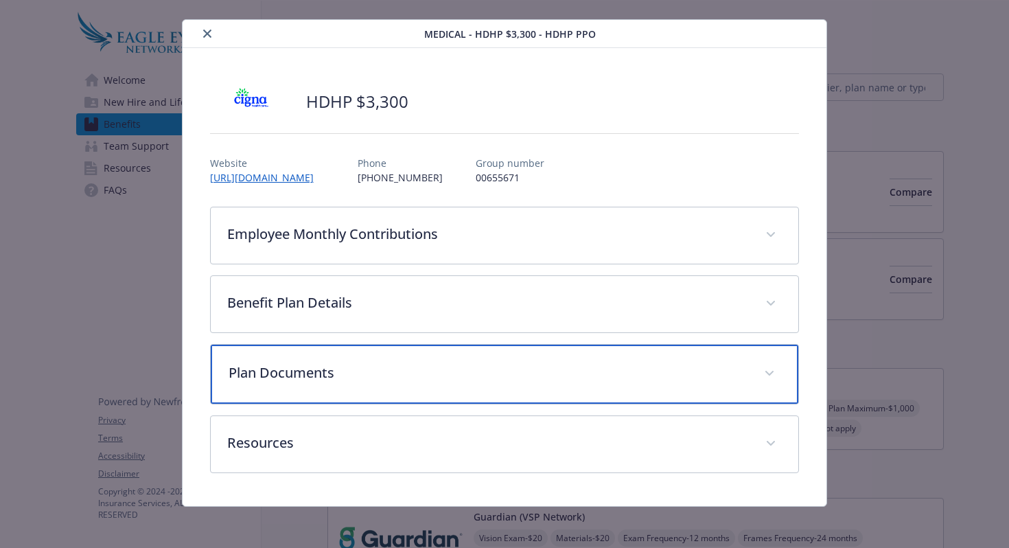
click at [515, 384] on div "Plan Documents" at bounding box center [505, 374] width 588 height 59
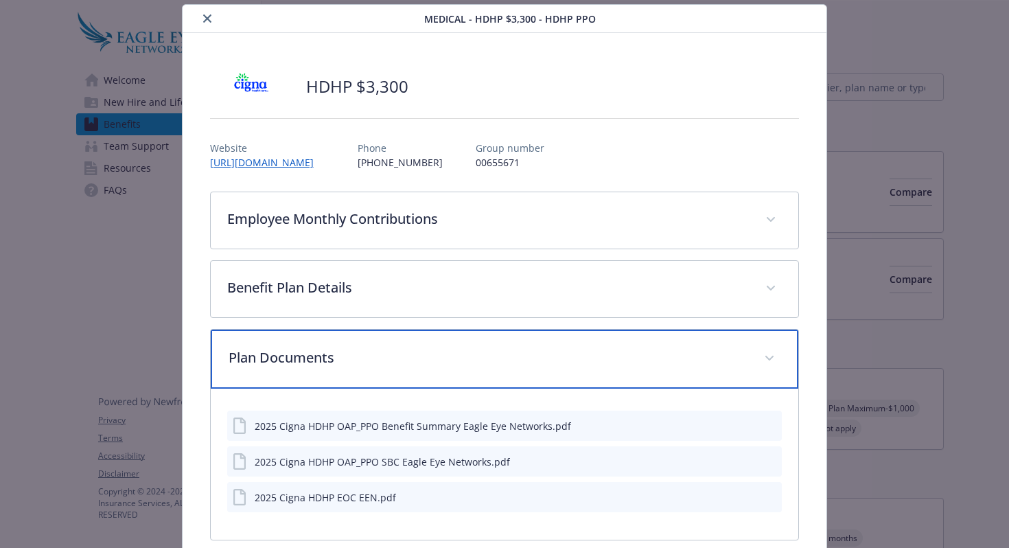
scroll to position [41, 0]
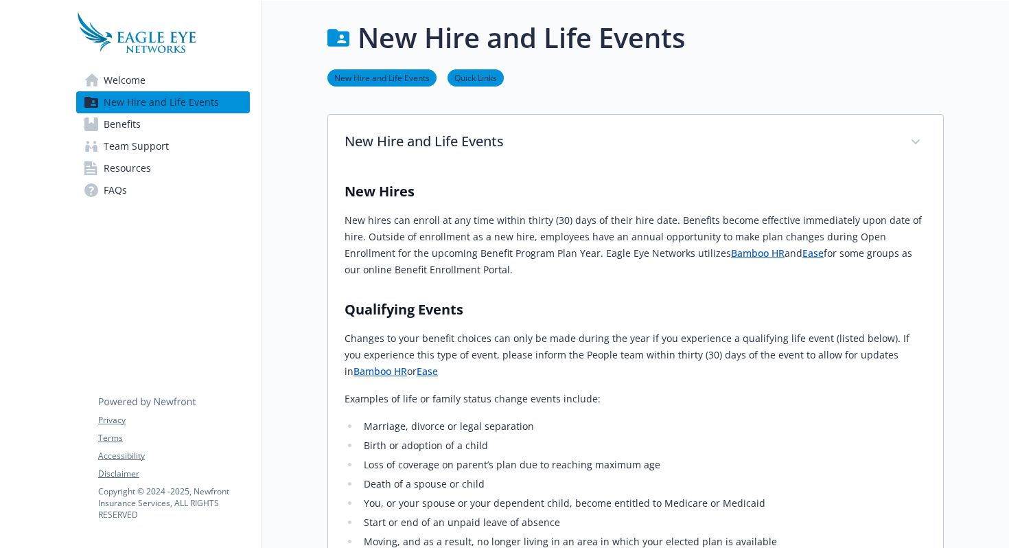
click at [559, 160] on div "New Hire and Life Events" at bounding box center [635, 143] width 615 height 56
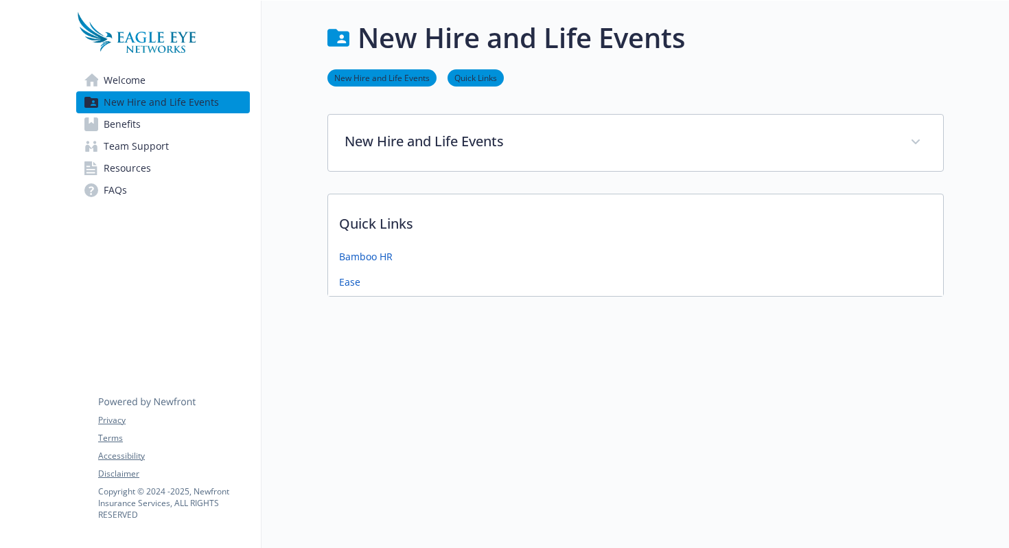
click at [380, 153] on div "New Hire and Life Events" at bounding box center [635, 143] width 615 height 56
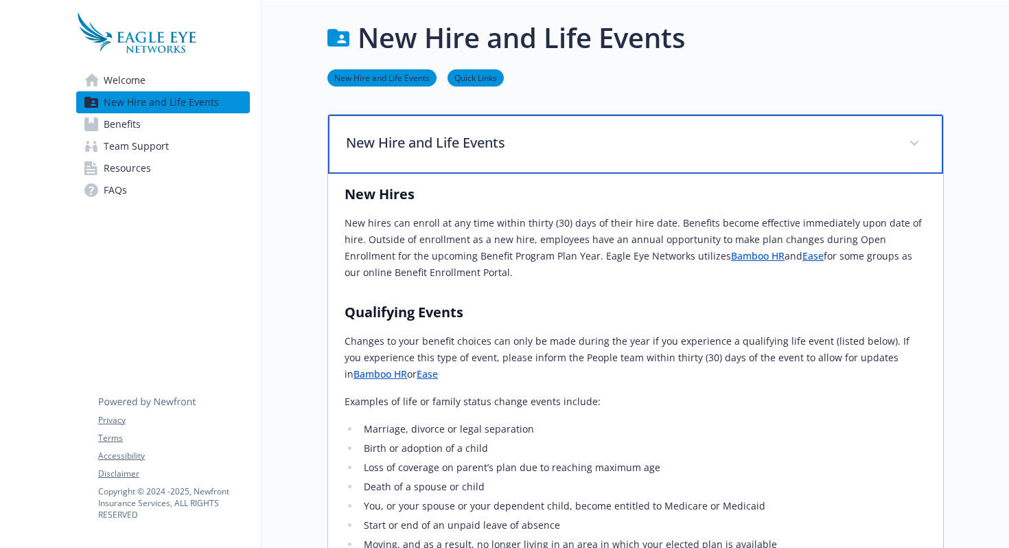
click at [456, 163] on div "New Hire and Life Events" at bounding box center [635, 144] width 615 height 59
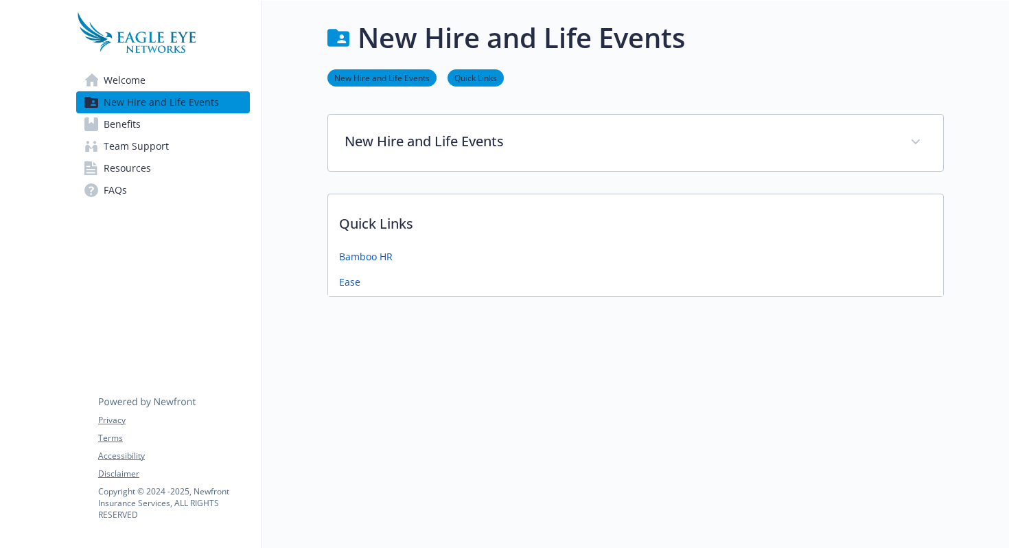
click at [155, 124] on link "Benefits" at bounding box center [163, 124] width 174 height 22
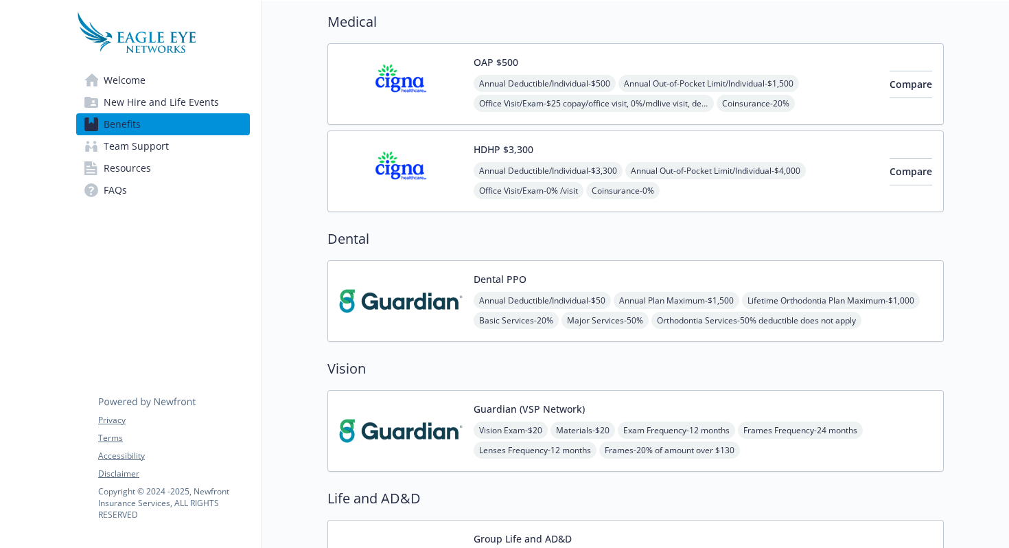
scroll to position [108, 0]
click at [890, 86] on span "Compare" at bounding box center [911, 84] width 43 height 13
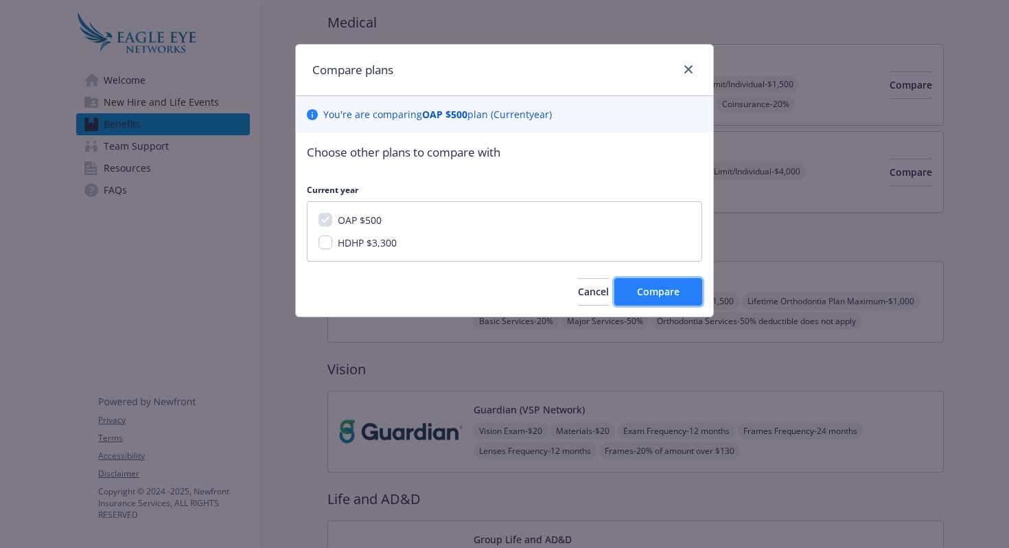
click at [661, 303] on button "Compare" at bounding box center [658, 291] width 88 height 27
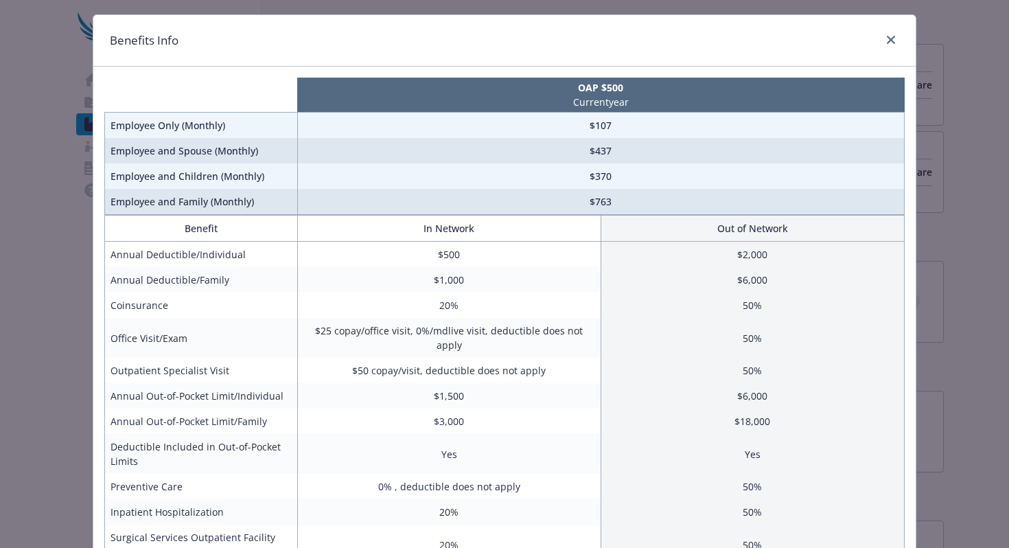
scroll to position [0, 0]
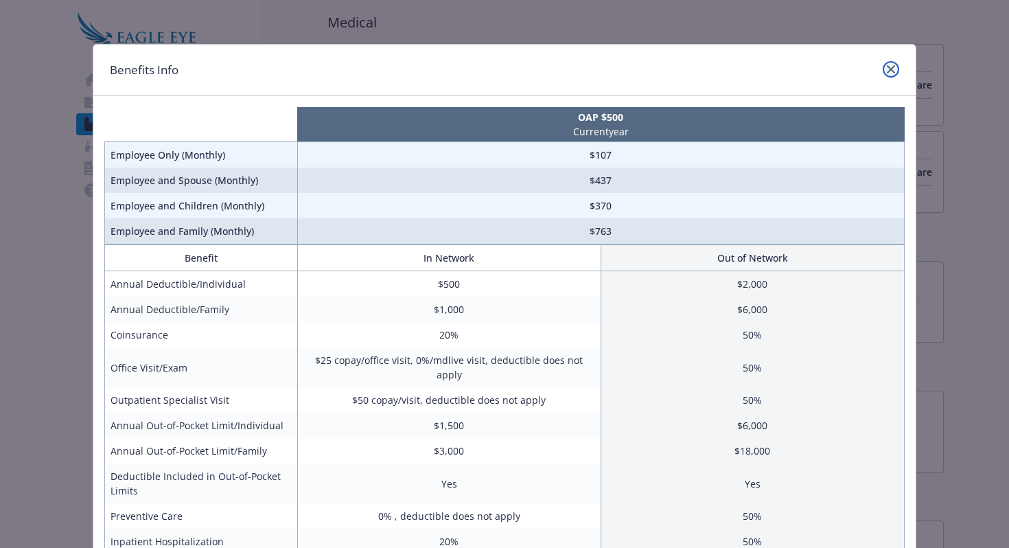
click at [895, 68] on link "close" at bounding box center [891, 69] width 16 height 16
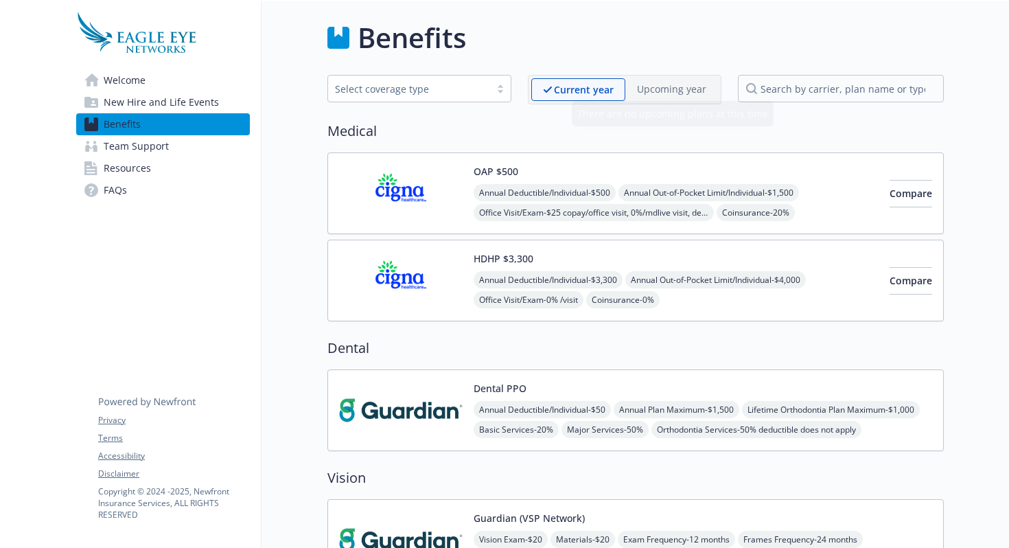
click at [421, 93] on div "Select coverage type" at bounding box center [409, 89] width 148 height 14
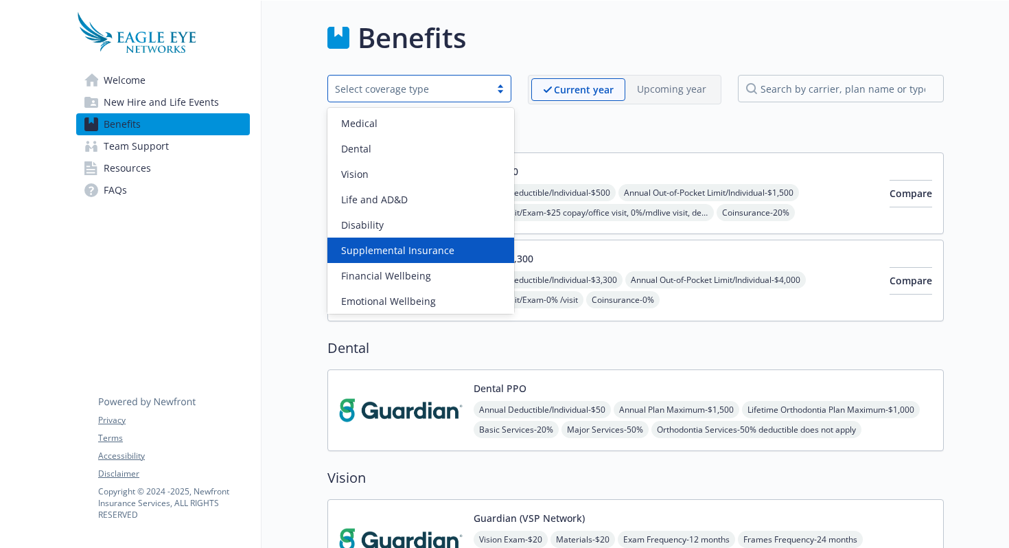
scroll to position [3, 0]
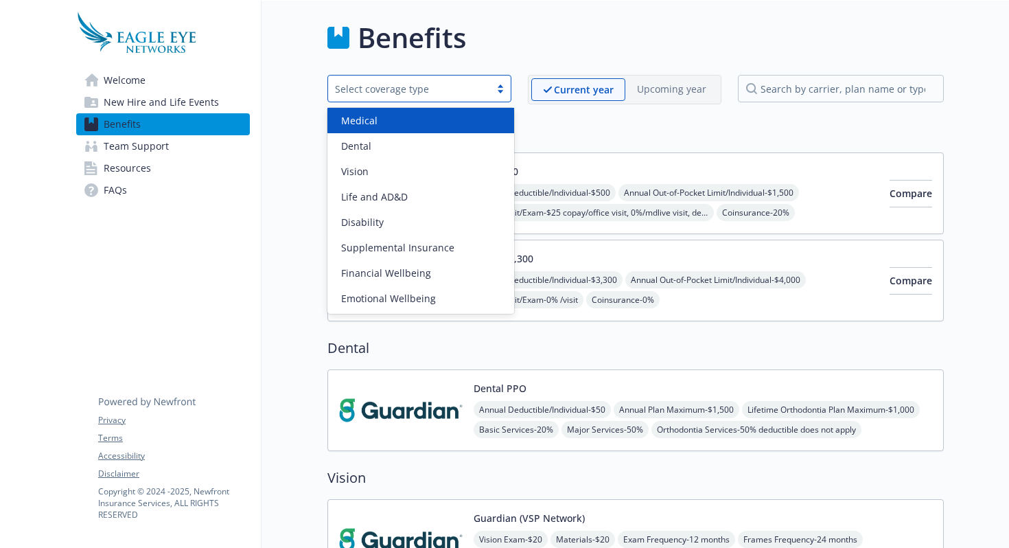
click at [444, 117] on div "Medical" at bounding box center [421, 120] width 170 height 14
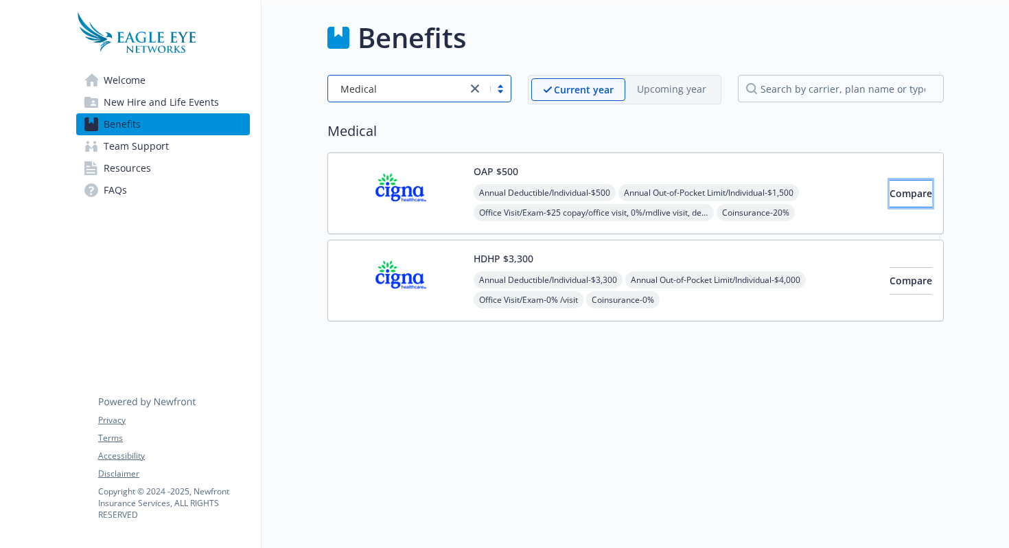
click at [890, 202] on button "Compare" at bounding box center [911, 193] width 43 height 27
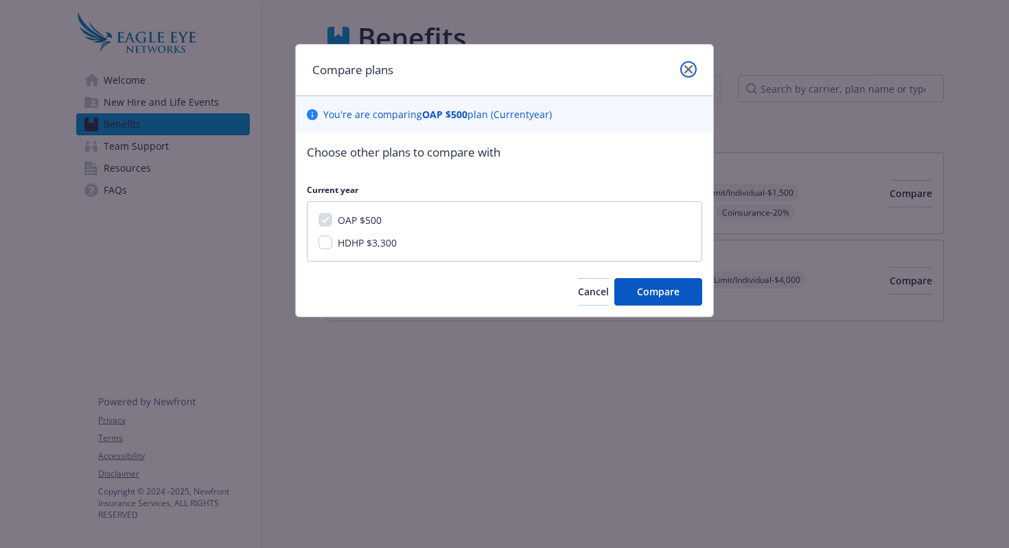
click at [691, 65] on icon "close" at bounding box center [688, 69] width 8 height 8
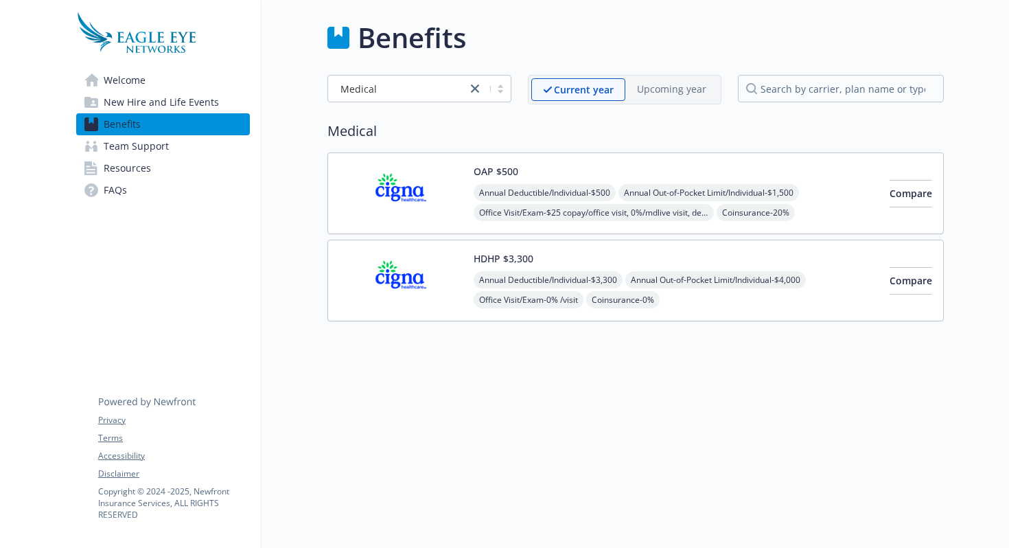
click at [141, 163] on span "Resources" at bounding box center [127, 168] width 47 height 22
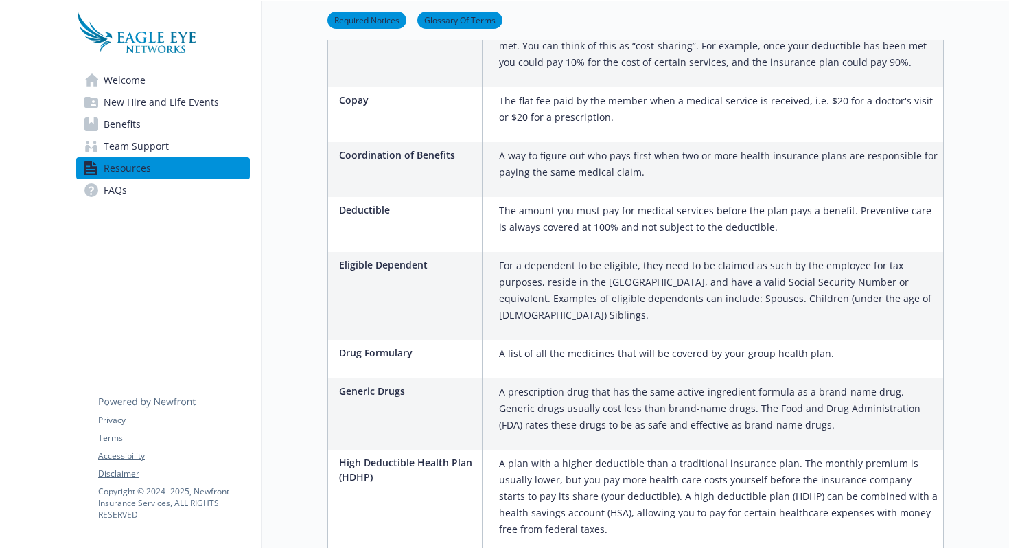
scroll to position [1196, 0]
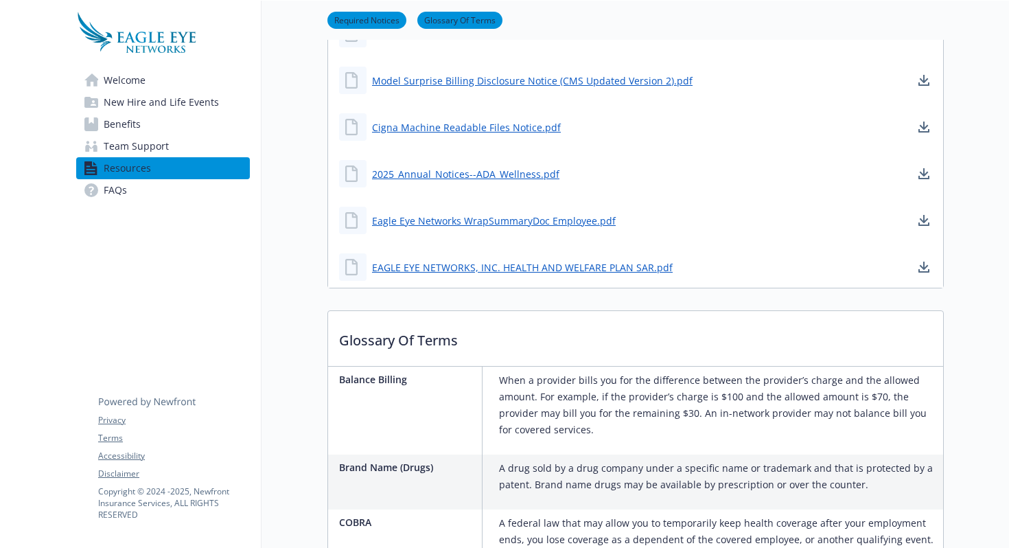
click at [157, 87] on link "Welcome" at bounding box center [163, 80] width 174 height 22
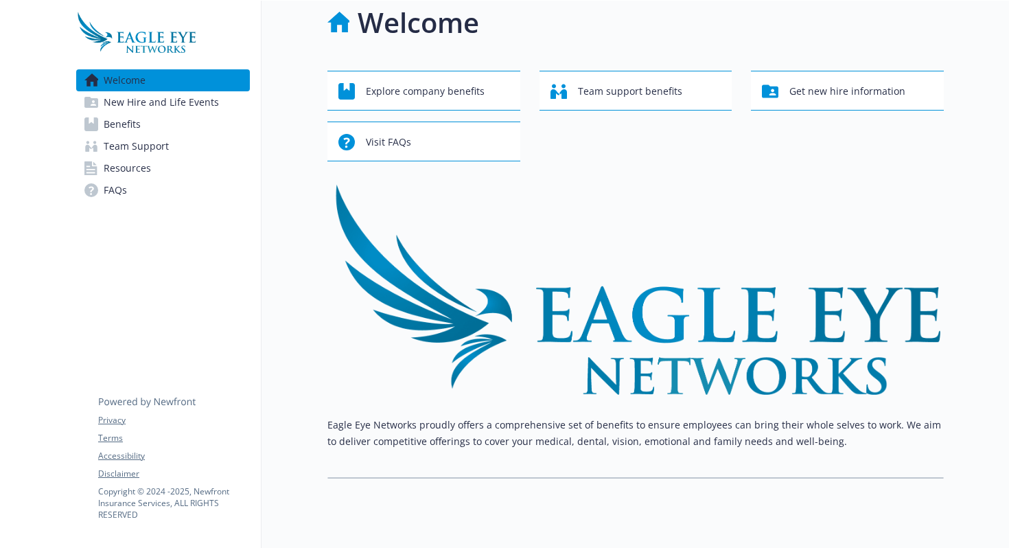
scroll to position [3, 0]
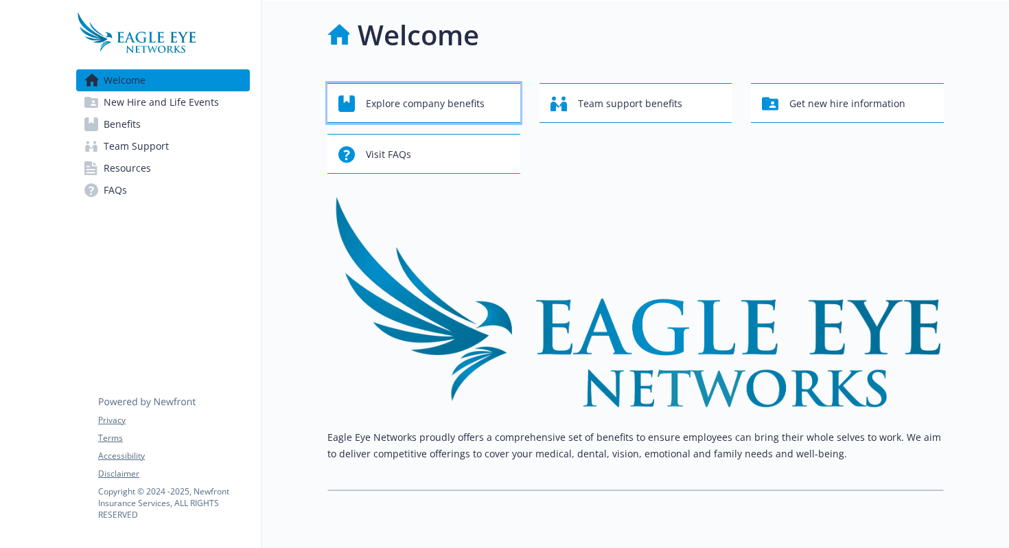
click at [403, 105] on span "Explore company benefits" at bounding box center [425, 104] width 119 height 26
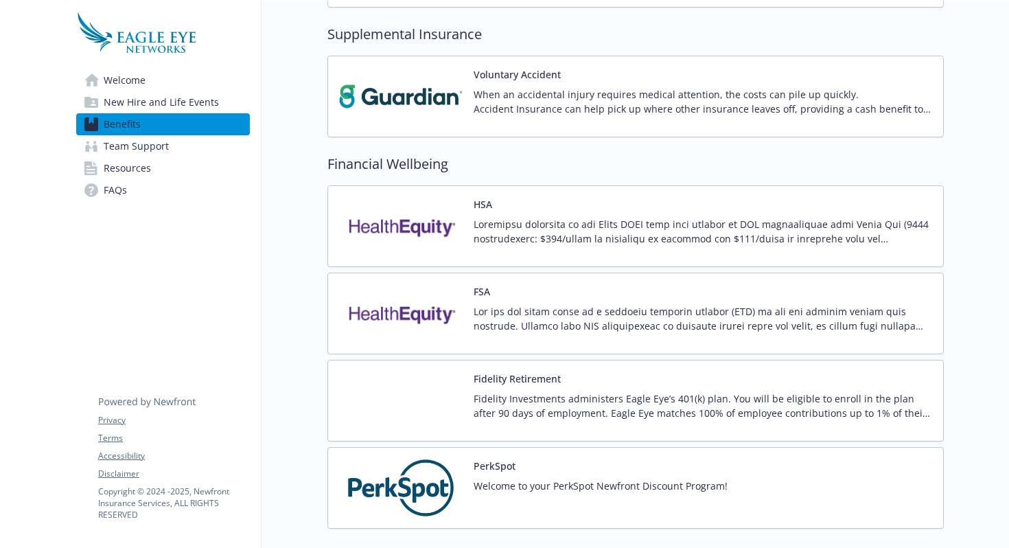
scroll to position [1130, 0]
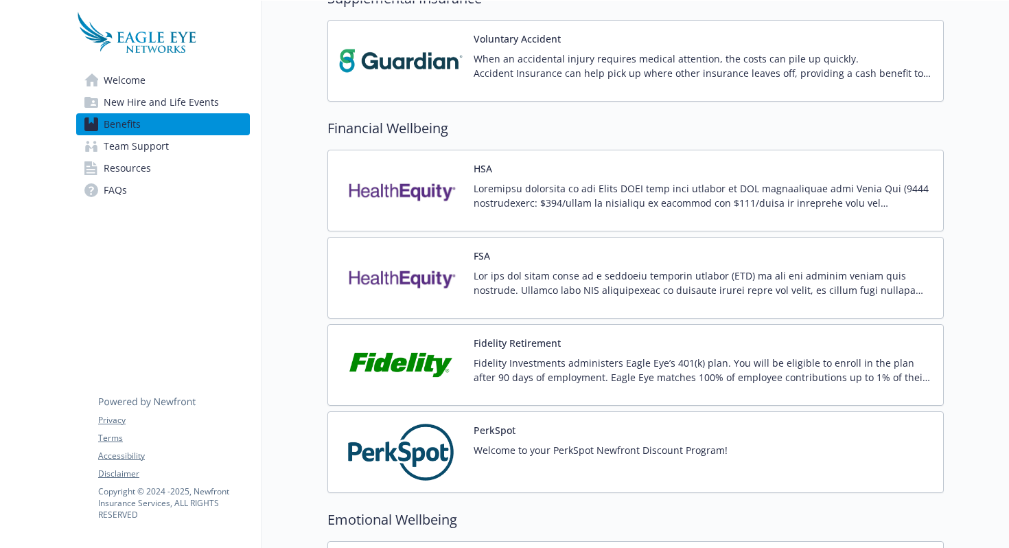
click at [524, 265] on div "FSA" at bounding box center [703, 277] width 458 height 58
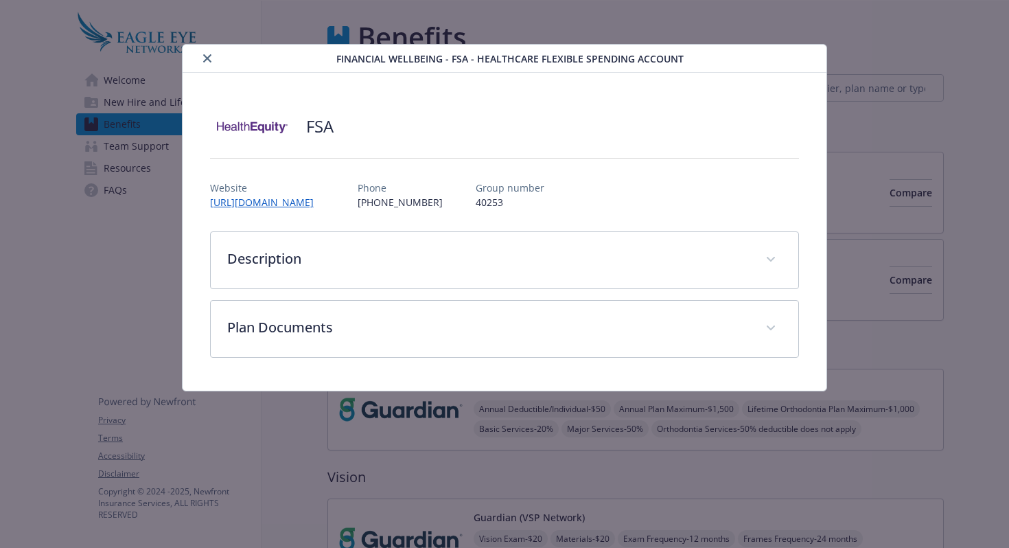
scroll to position [1130, 0]
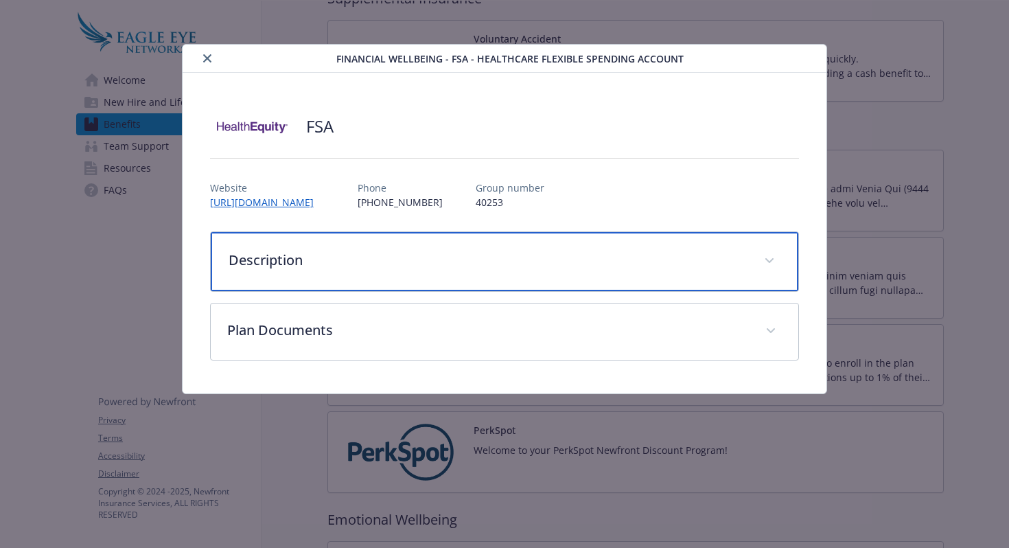
click at [639, 267] on p "Description" at bounding box center [489, 260] width 520 height 21
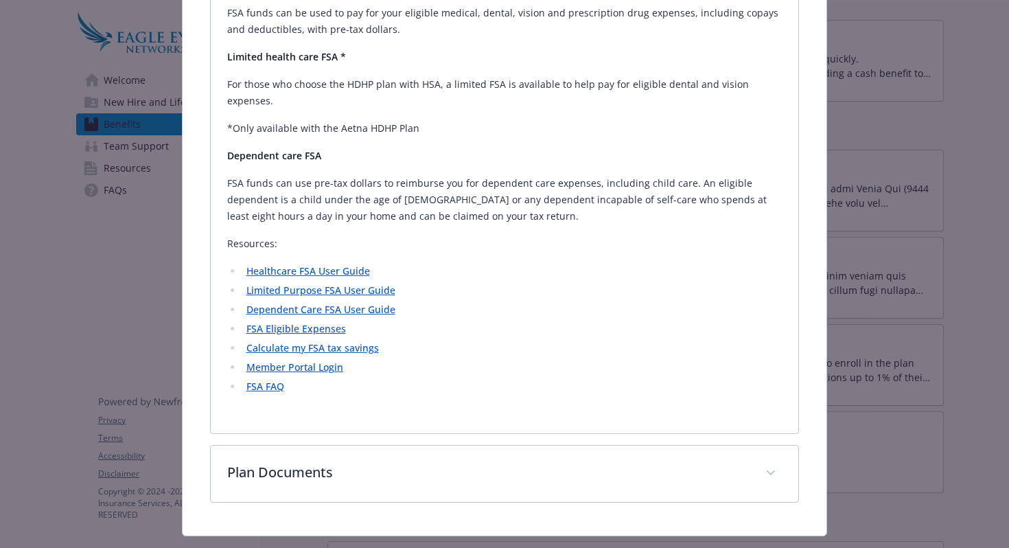
scroll to position [458, 0]
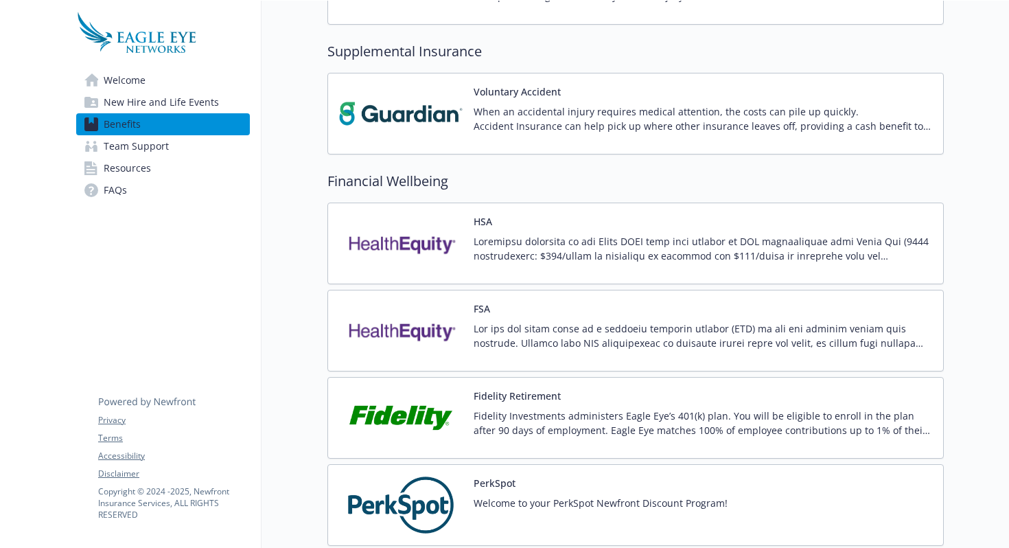
scroll to position [1081, 0]
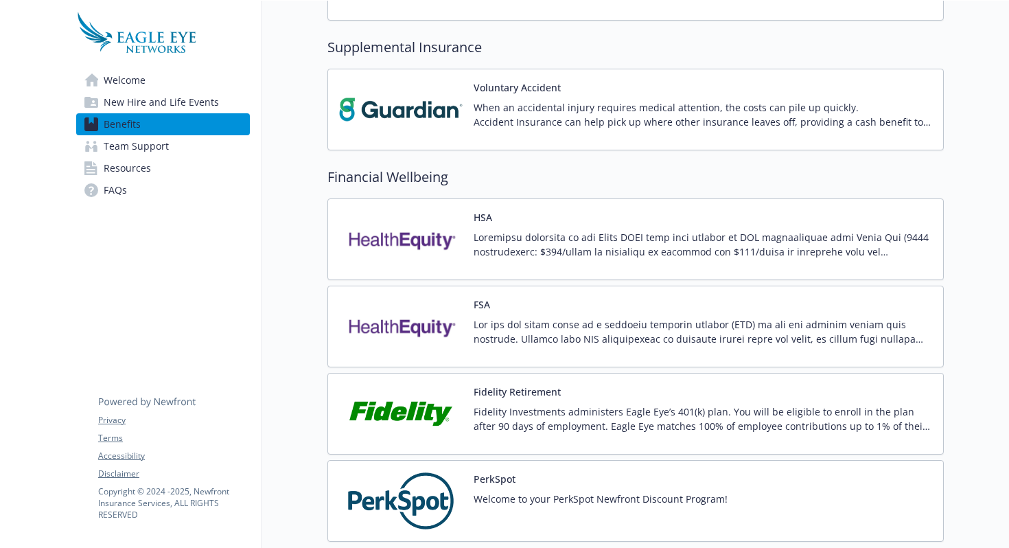
click at [563, 394] on div "Fidelity Retirement Fidelity Investments administers Eagle Eye’s 401(k) plan. Y…" at bounding box center [703, 413] width 458 height 58
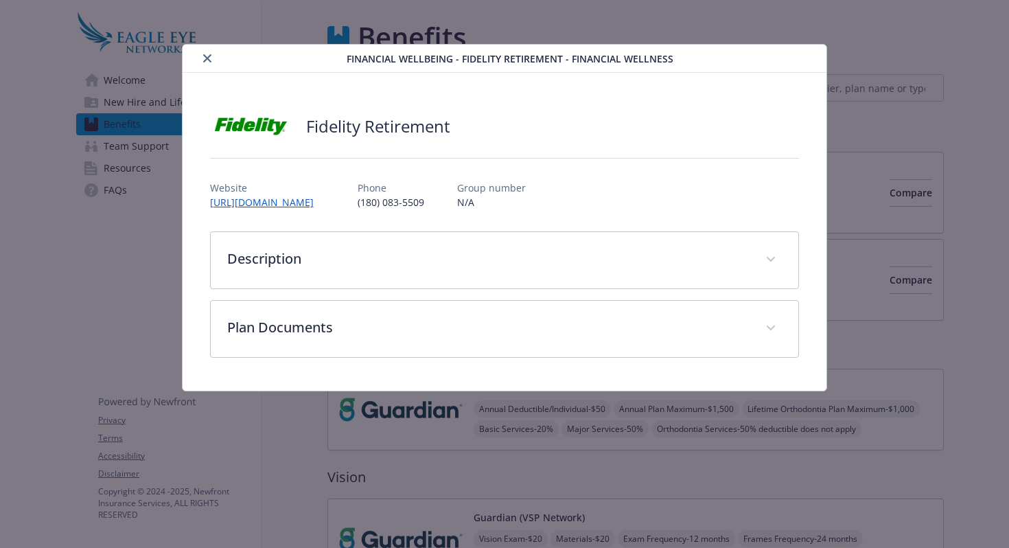
scroll to position [1081, 0]
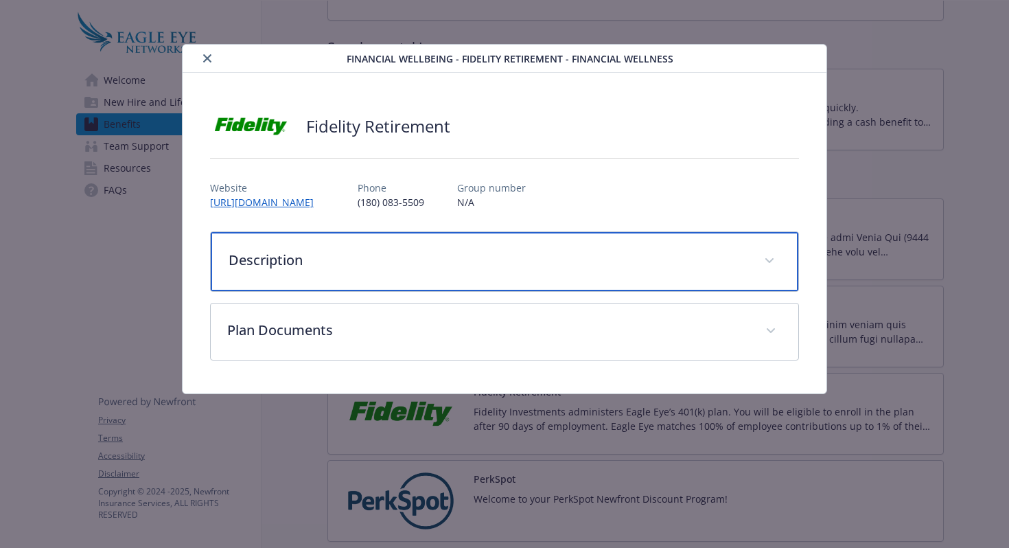
click at [541, 255] on p "Description" at bounding box center [489, 260] width 520 height 21
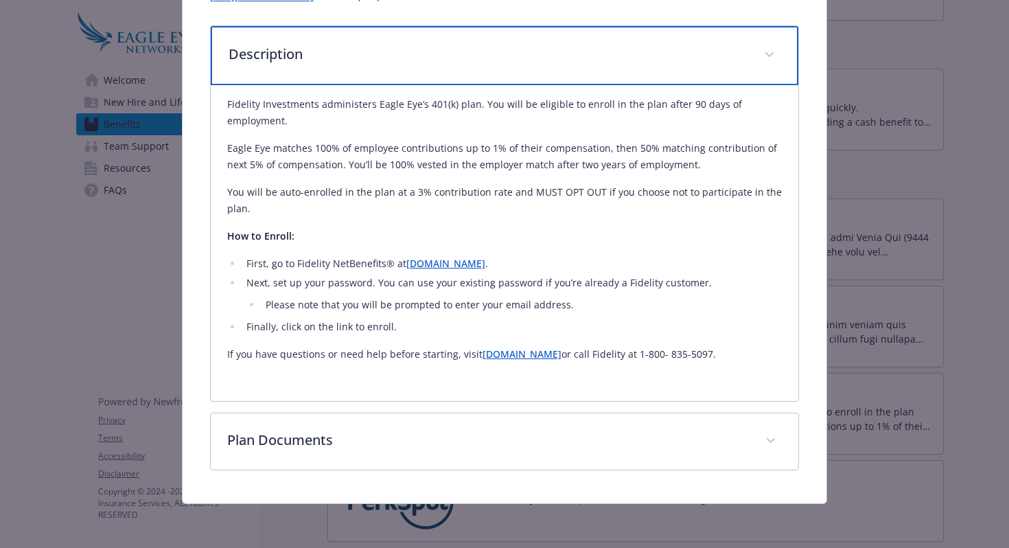
scroll to position [0, 0]
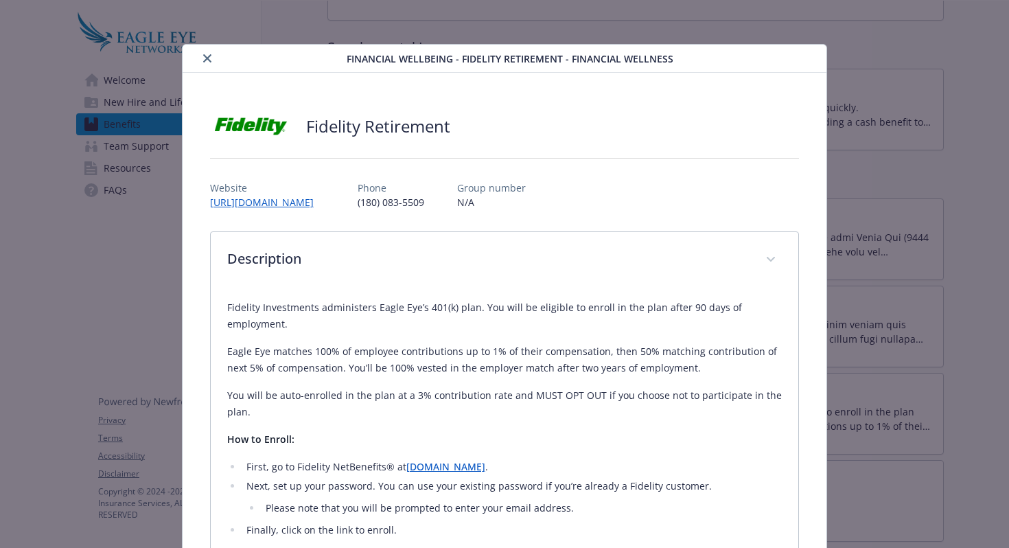
click at [203, 57] on icon "close" at bounding box center [207, 58] width 8 height 8
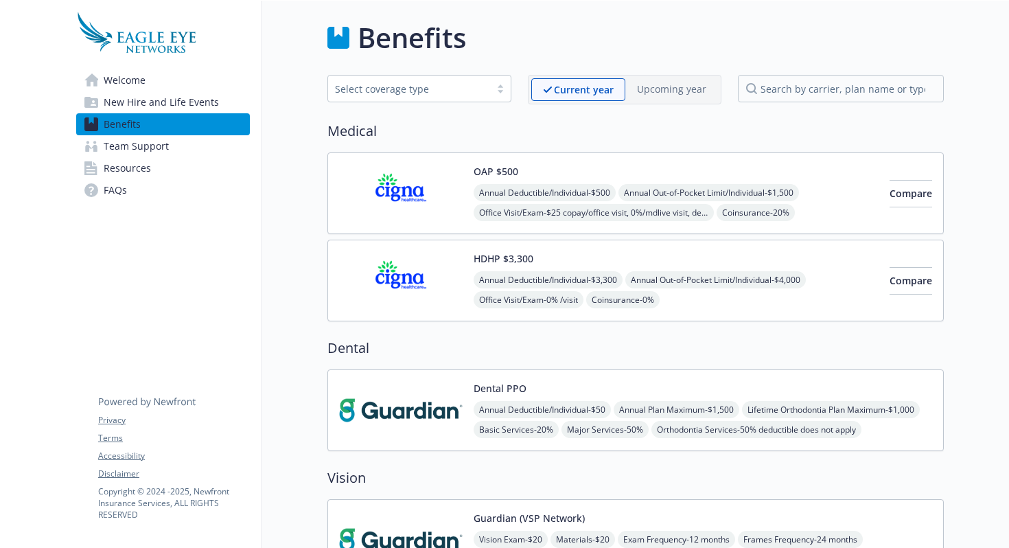
click at [146, 134] on link "Benefits" at bounding box center [163, 124] width 174 height 22
click at [146, 141] on span "Team Support" at bounding box center [136, 146] width 65 height 22
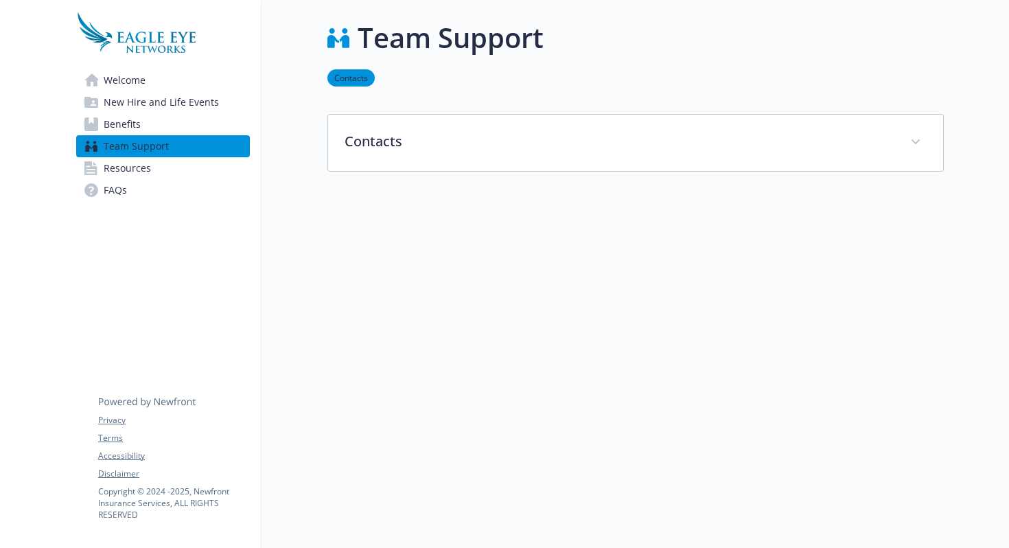
click at [160, 161] on link "Resources" at bounding box center [163, 168] width 174 height 22
